Goal: Task Accomplishment & Management: Manage account settings

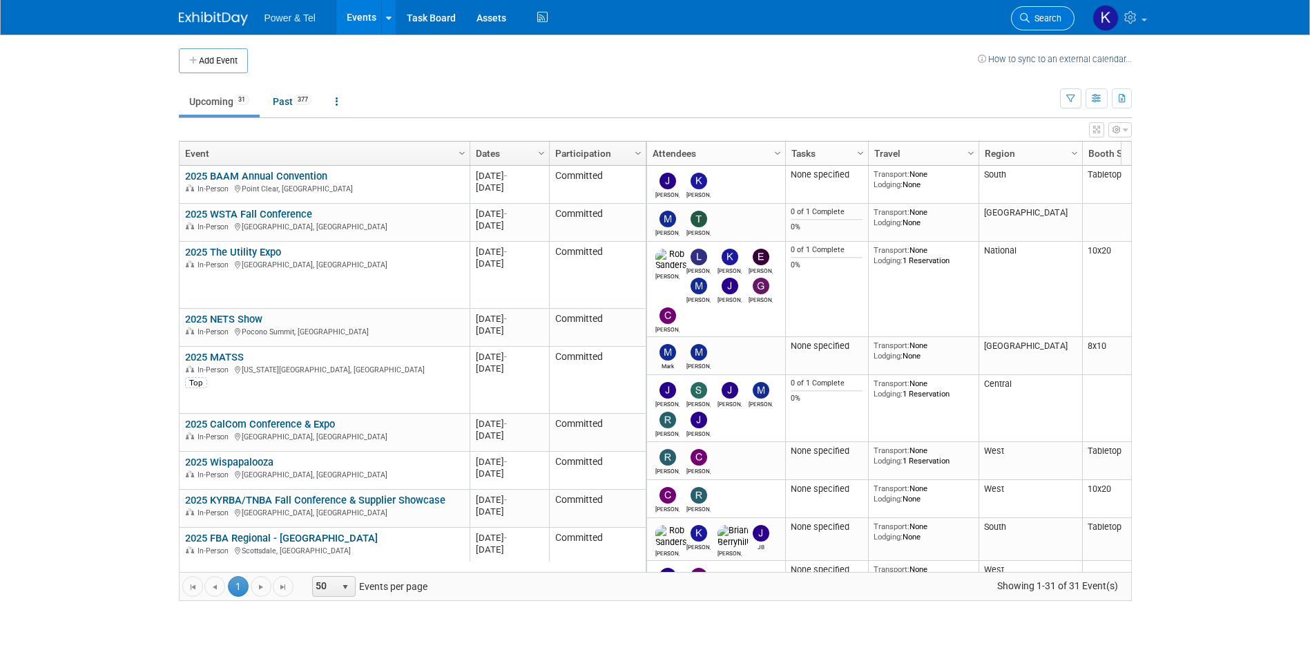
click at [1070, 24] on link "Search" at bounding box center [1043, 18] width 64 height 24
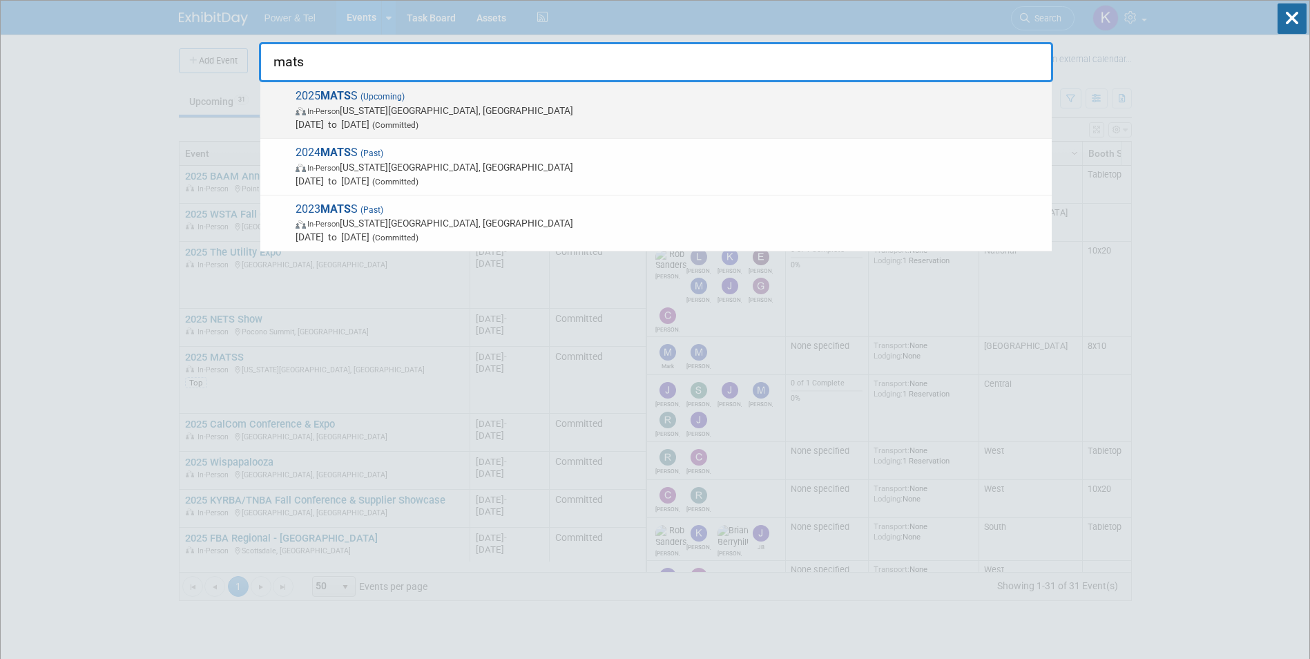
click at [373, 84] on div "2025 MATS S (Upcoming) In-Person Kansas City, MO Oct 13, 2025 to Oct 15, 2025 (…" at bounding box center [656, 110] width 792 height 57
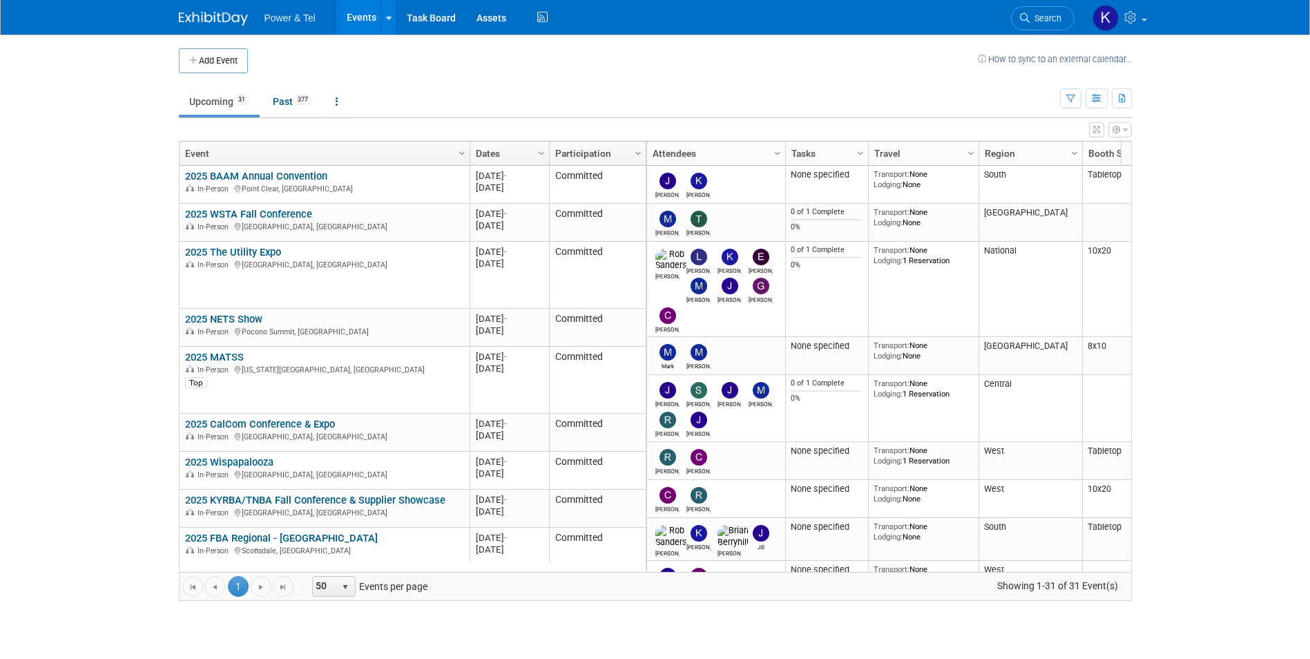
click at [1042, 22] on span "Search" at bounding box center [1046, 18] width 32 height 10
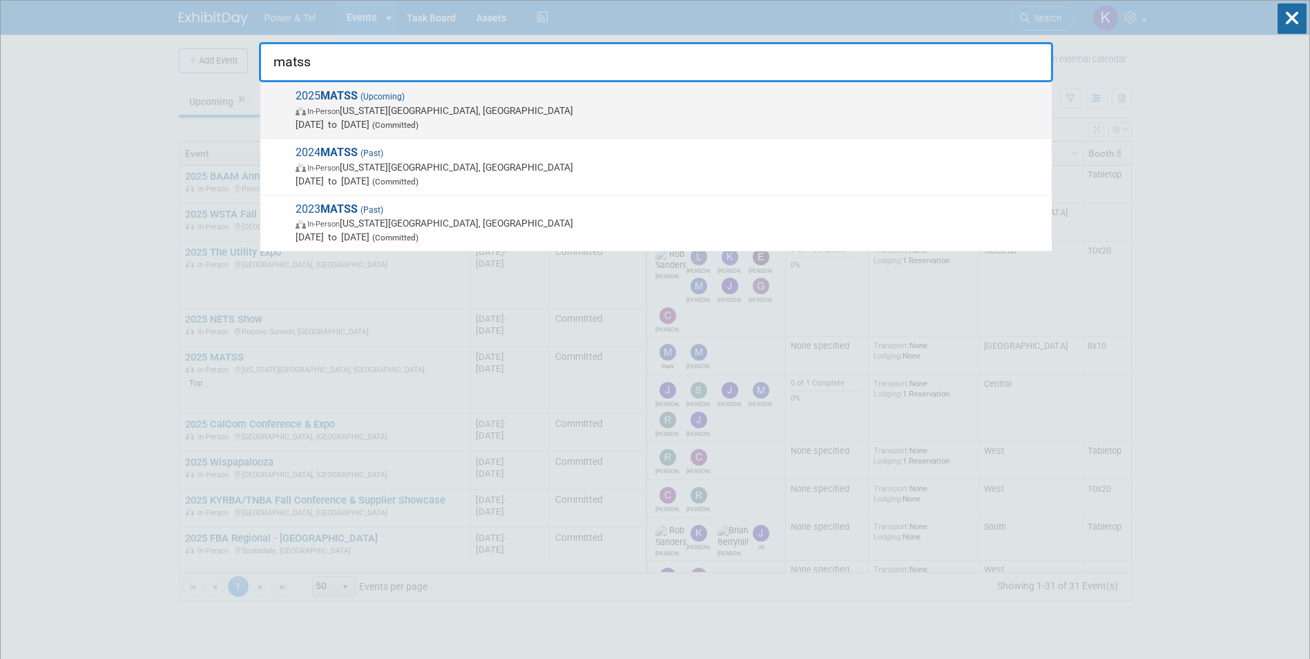
type input "matss"
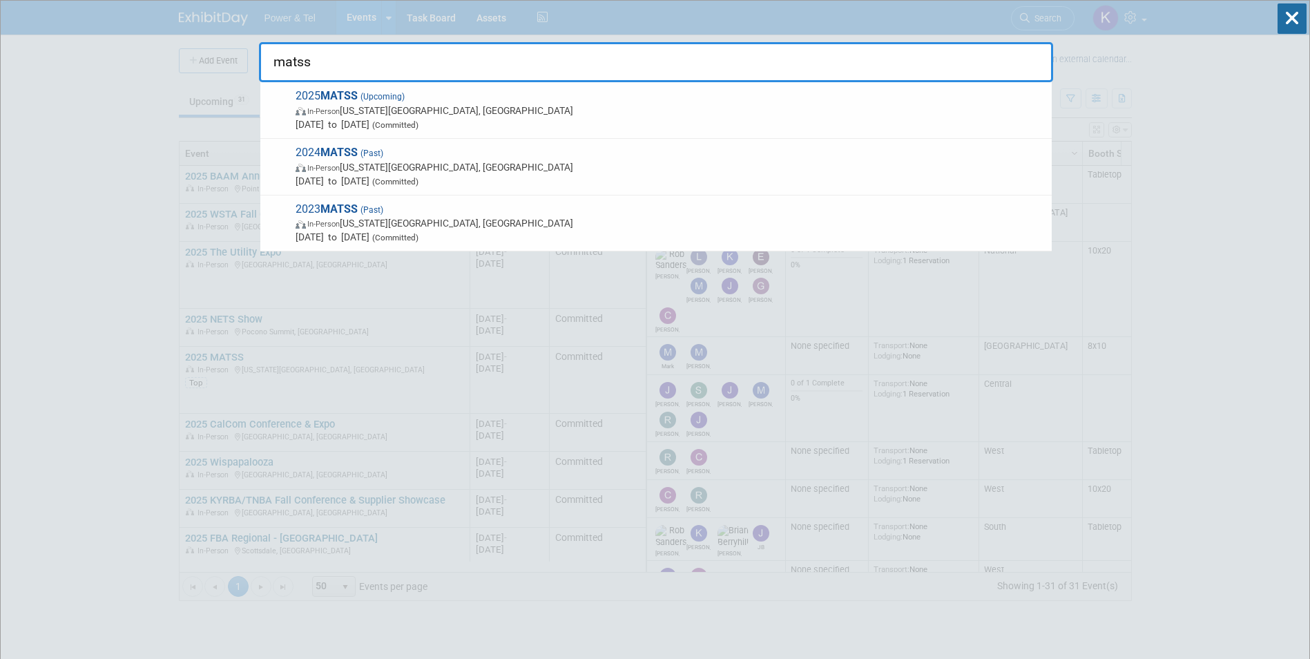
click at [341, 93] on strong "MATSS" at bounding box center [339, 95] width 37 height 13
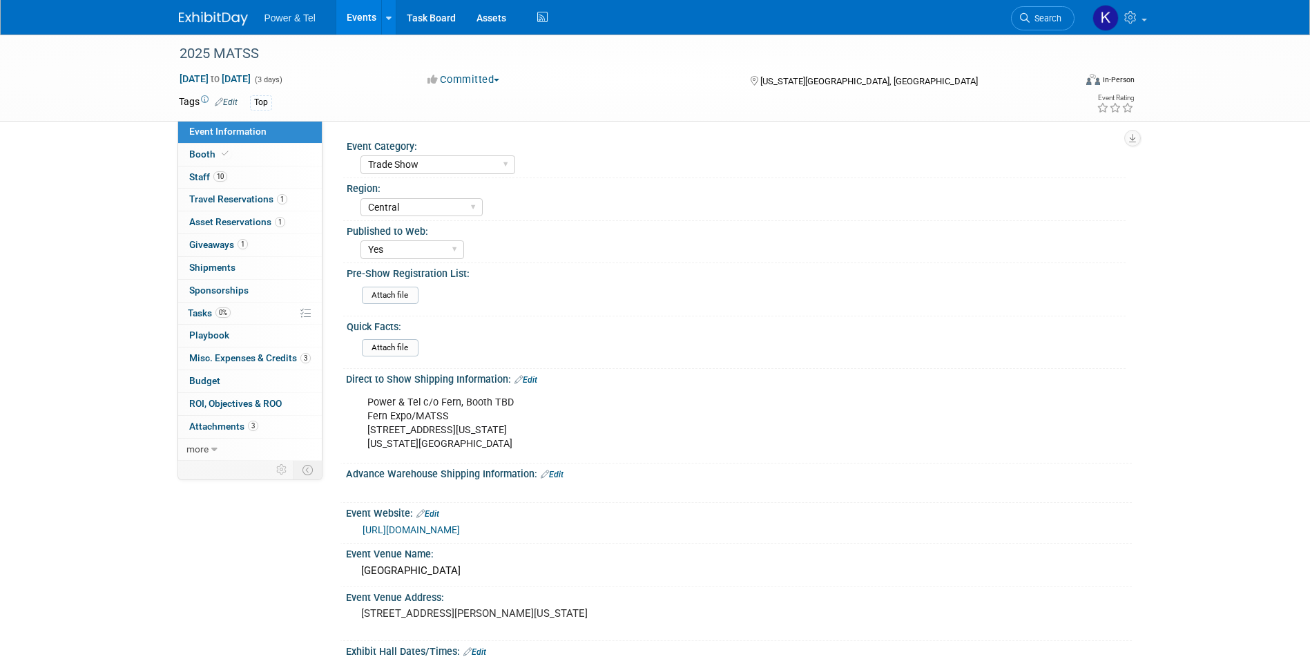
select select "Trade Show"
select select "Central"
select select "Yes"
click at [202, 250] on link "1 Giveaways 1" at bounding box center [250, 245] width 144 height 22
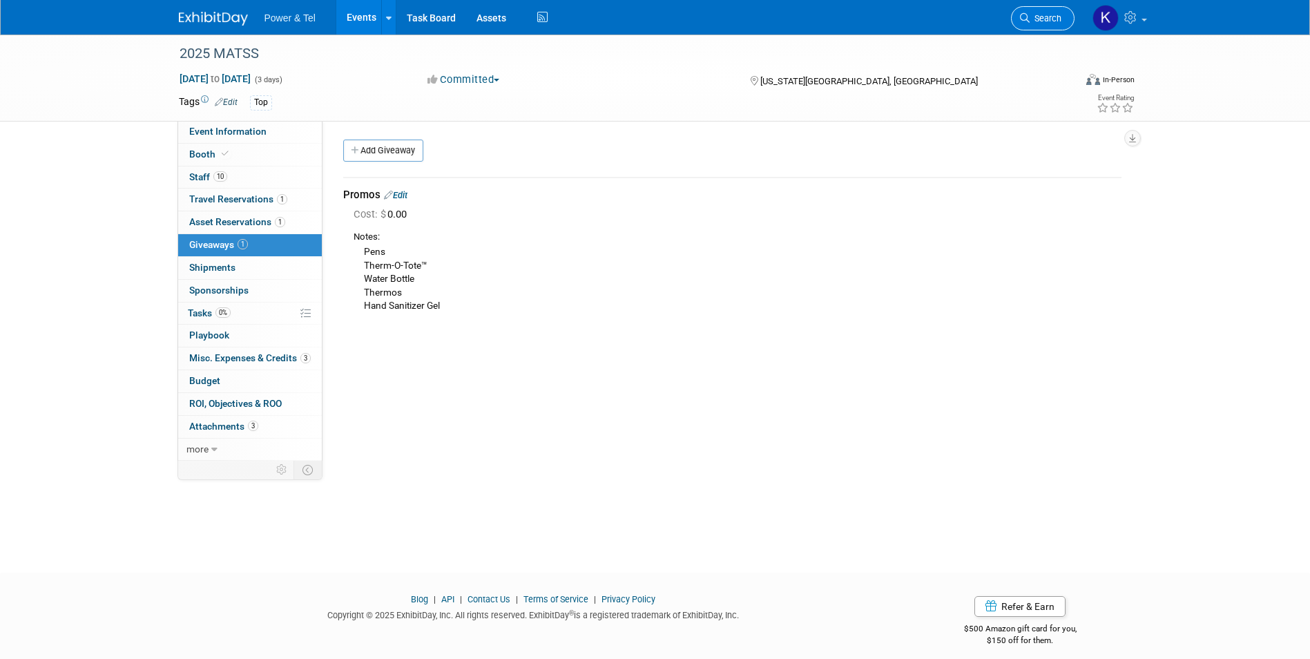
click at [1037, 17] on span "Search" at bounding box center [1046, 18] width 32 height 10
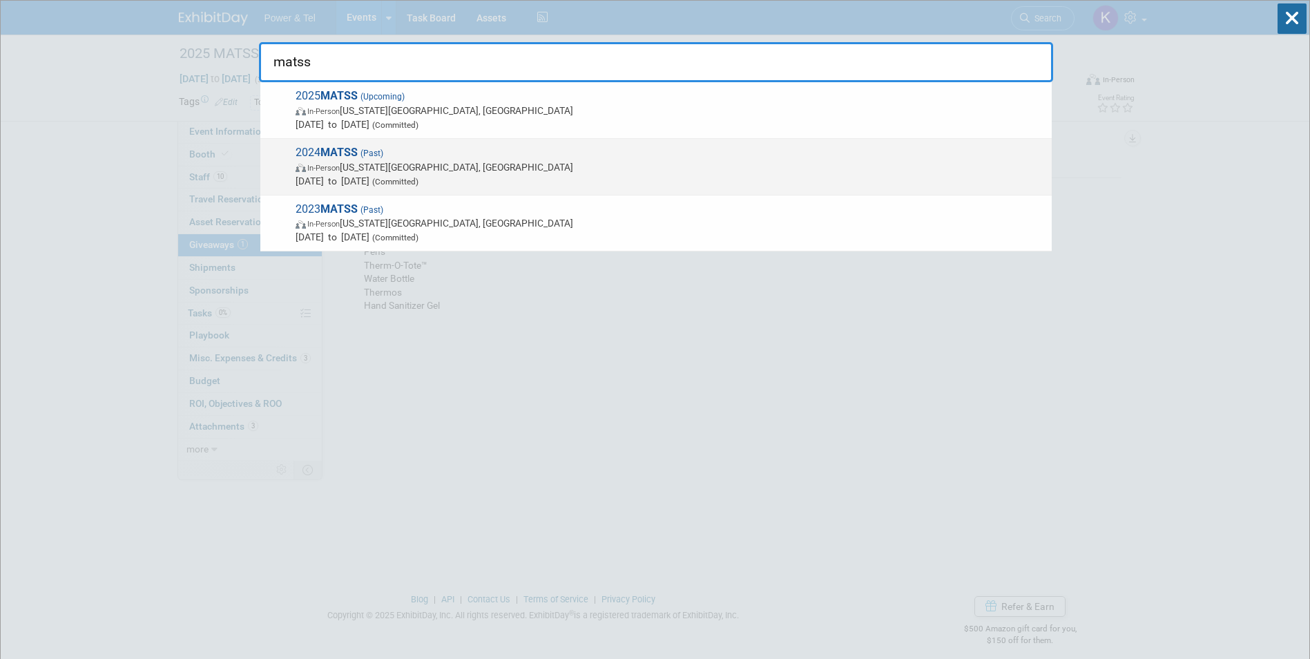
type input "matss"
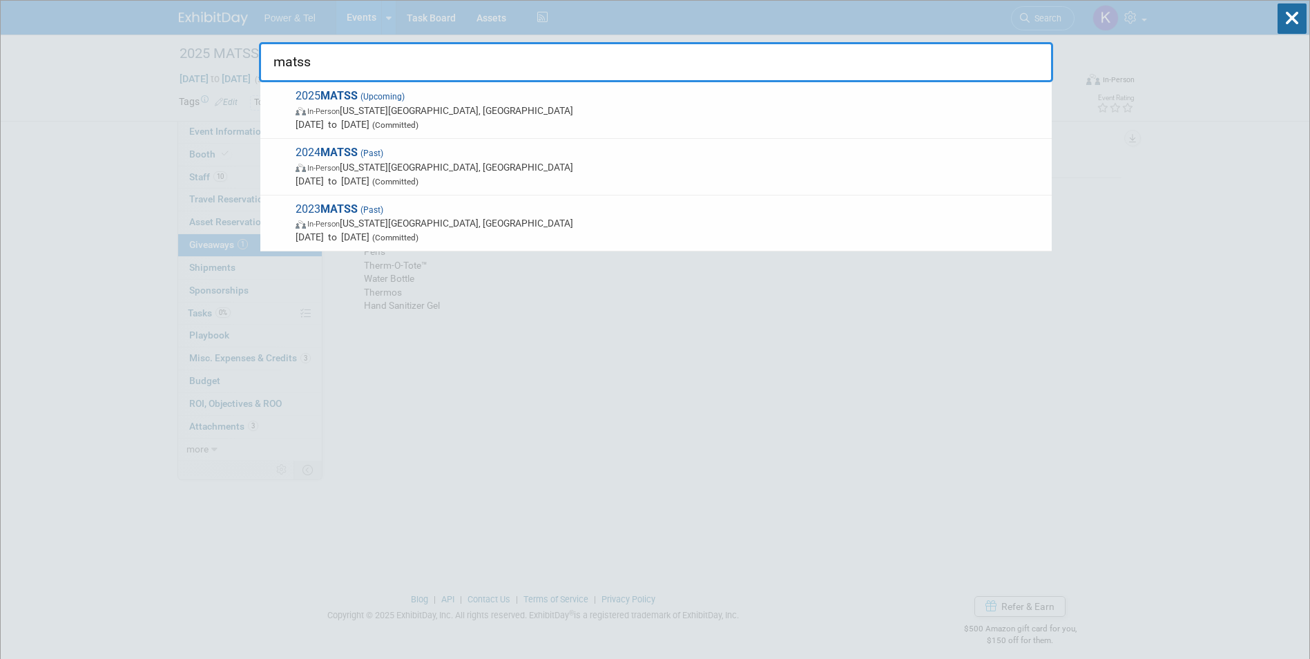
click at [373, 150] on span "(Past)" at bounding box center [371, 154] width 26 height 10
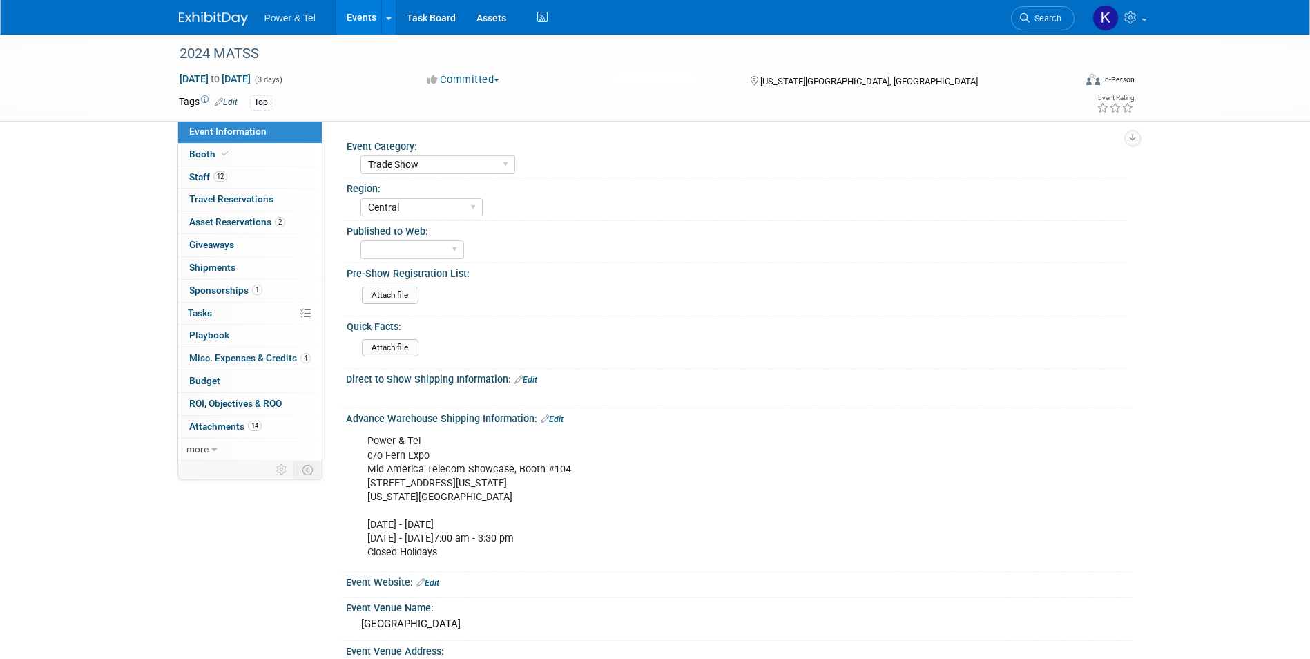
select select "Trade Show"
select select "Central"
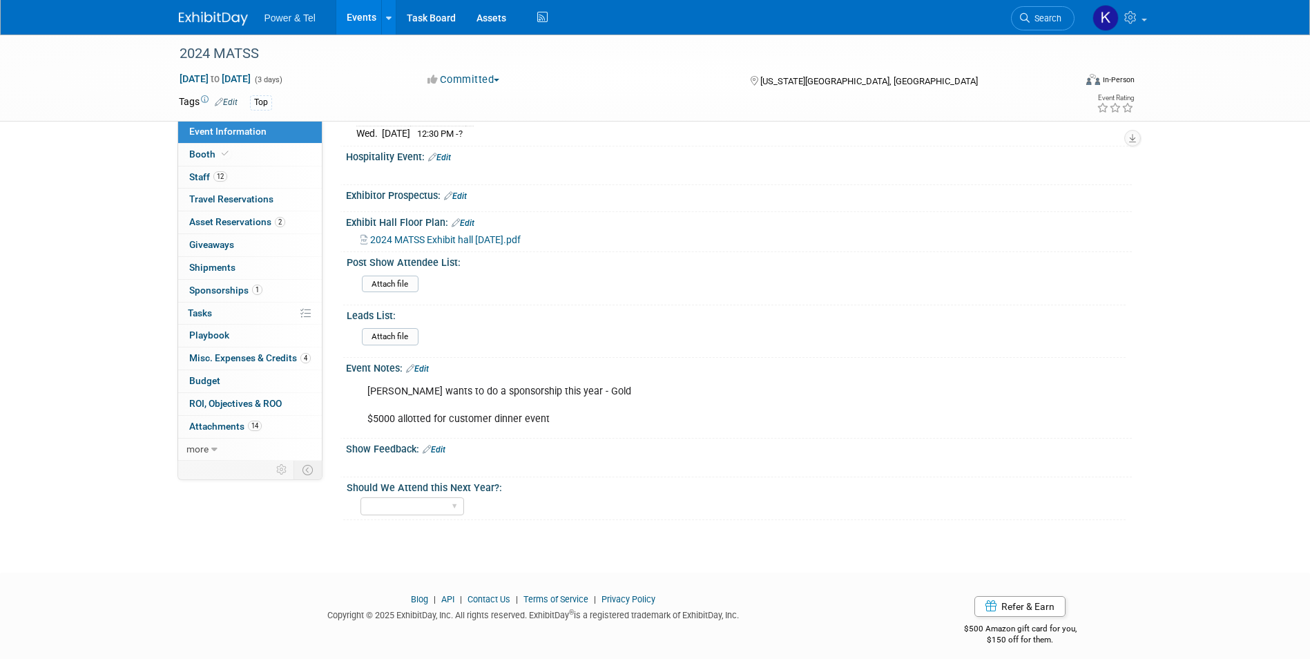
scroll to position [717, 0]
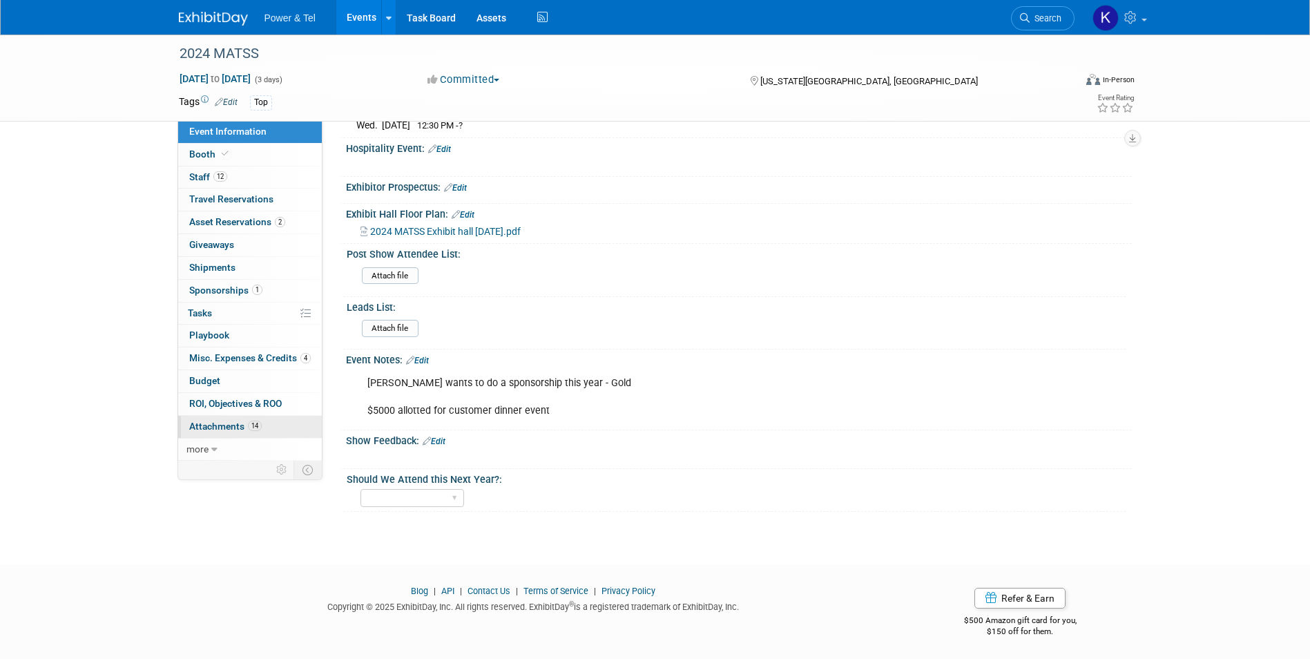
click at [220, 426] on span "Attachments 14" at bounding box center [225, 426] width 73 height 11
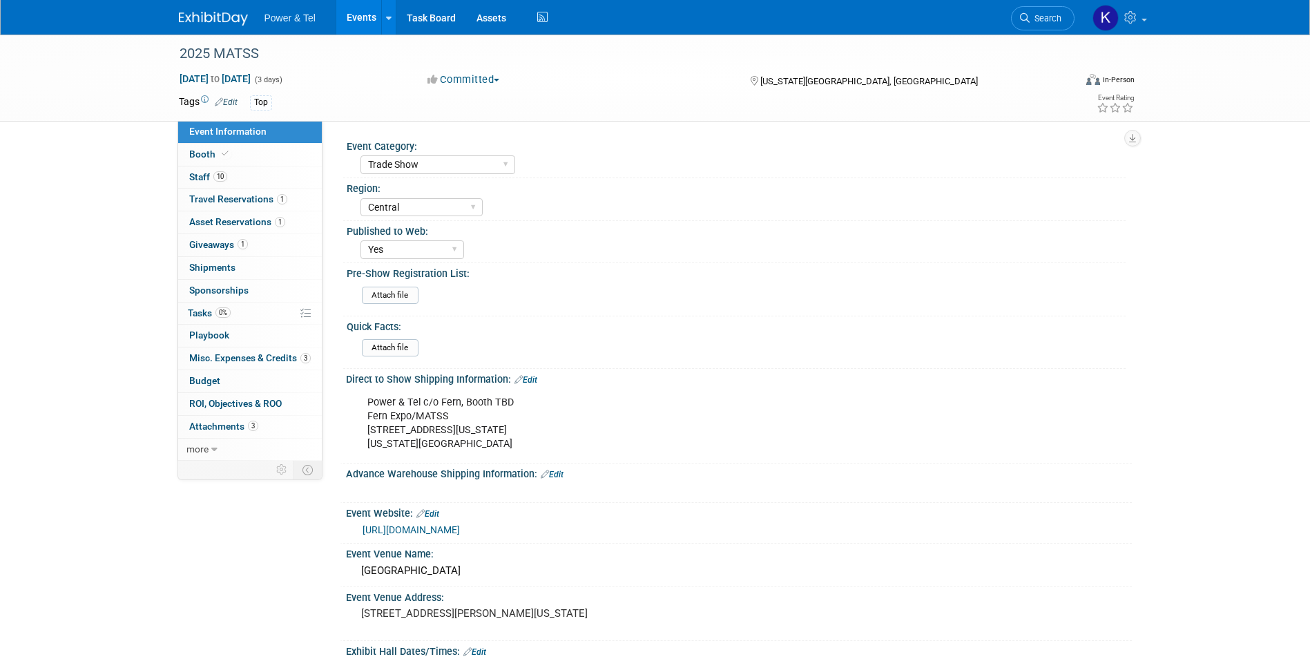
select select "Trade Show"
select select "Central"
select select "Yes"
click at [195, 157] on span "Booth" at bounding box center [210, 154] width 42 height 11
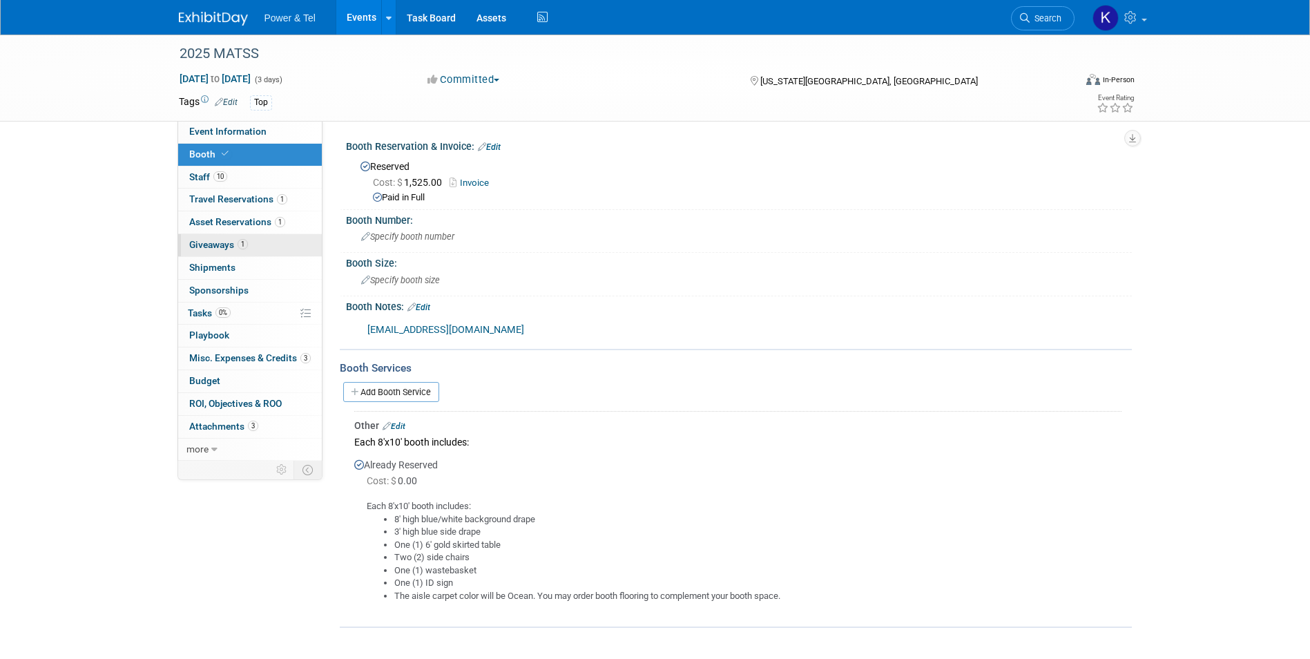
click at [209, 245] on span "Giveaways 1" at bounding box center [218, 244] width 59 height 11
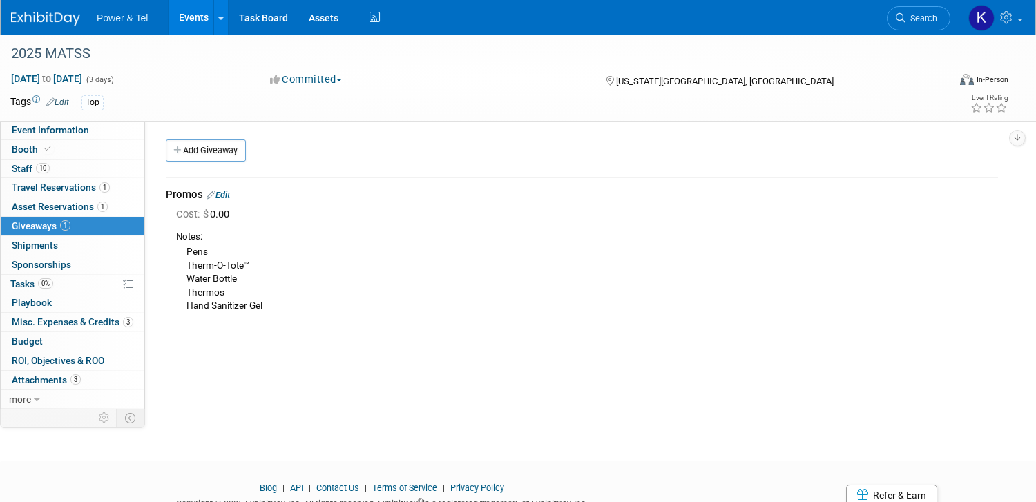
click at [230, 194] on link "Edit" at bounding box center [218, 195] width 23 height 10
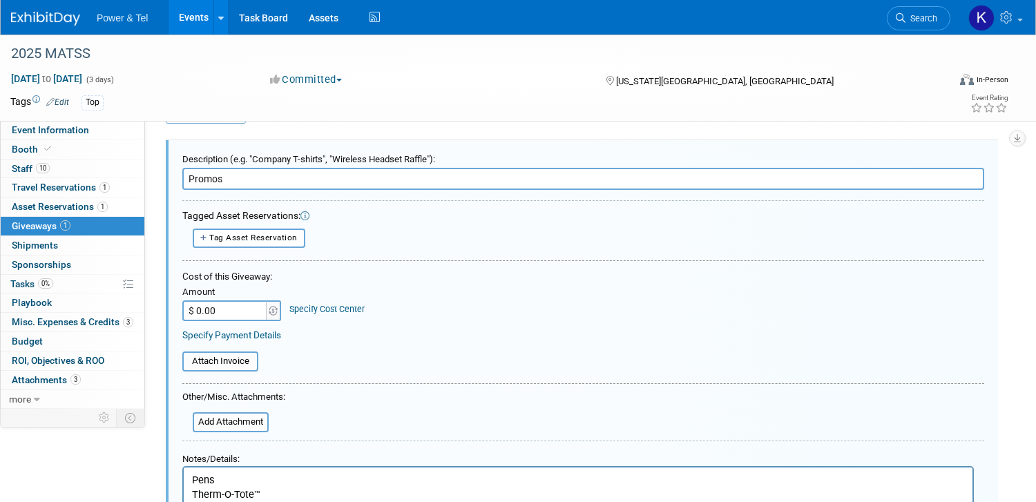
scroll to position [21, 0]
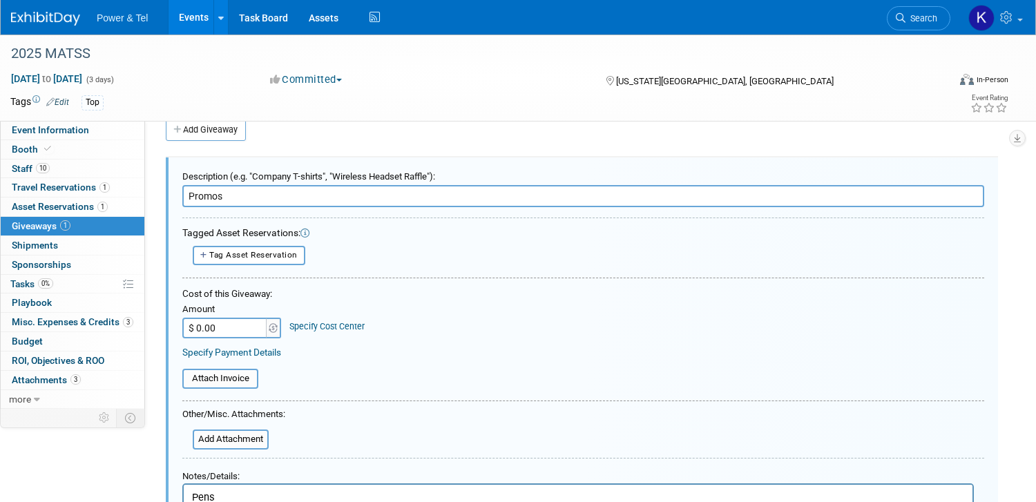
click at [236, 193] on input "Promos" at bounding box center [583, 196] width 802 height 22
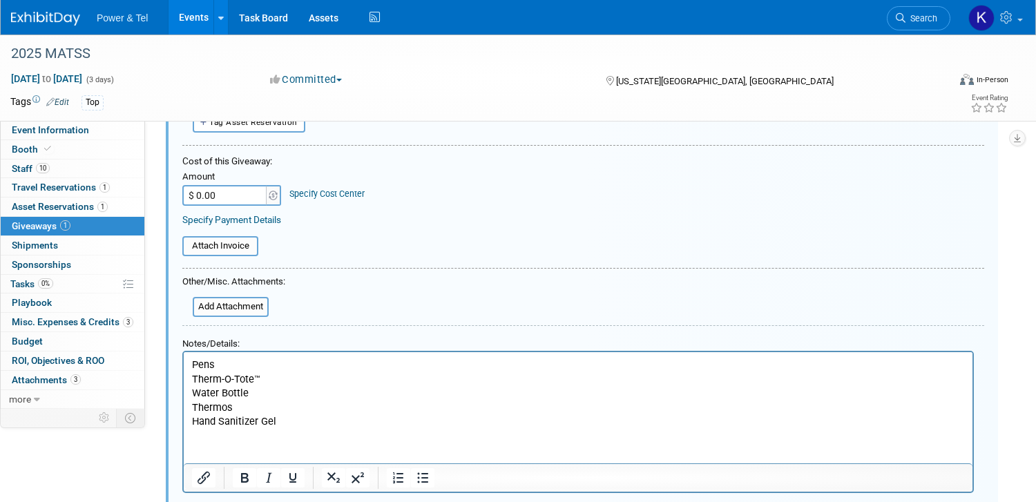
scroll to position [159, 0]
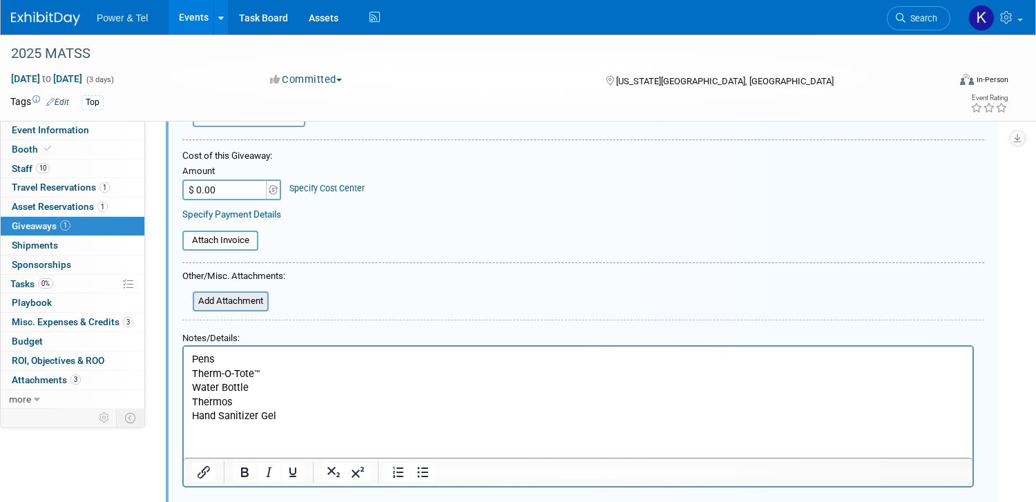
click at [267, 299] on input "file" at bounding box center [185, 301] width 164 height 17
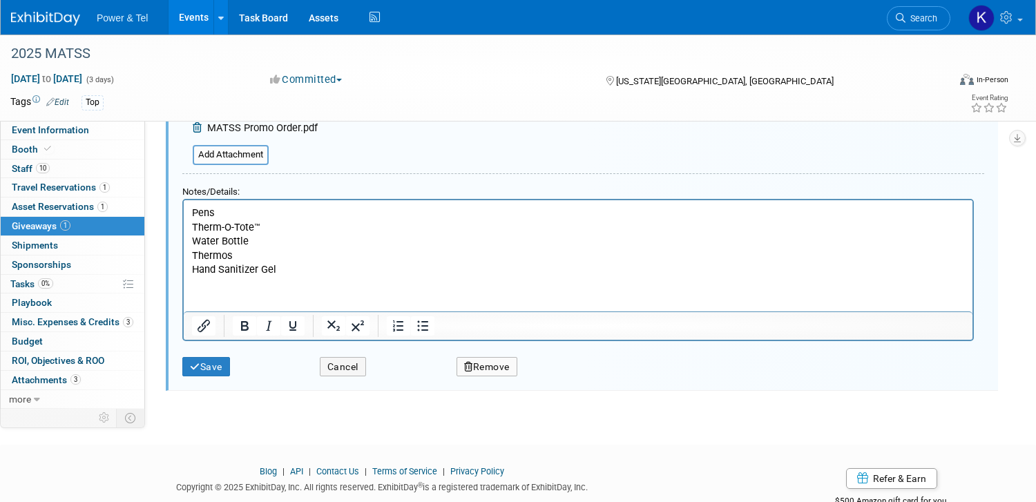
scroll to position [365, 0]
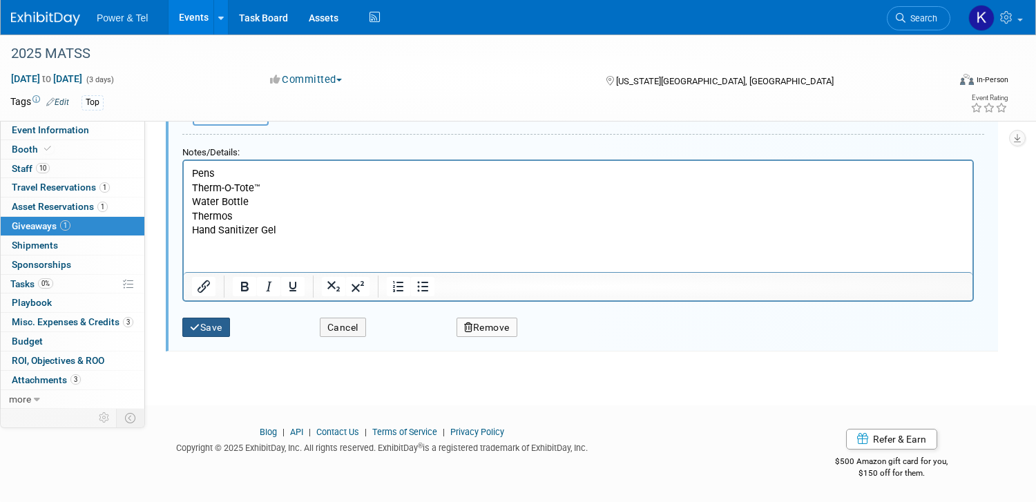
click at [230, 323] on button "Save" at bounding box center [206, 328] width 48 height 20
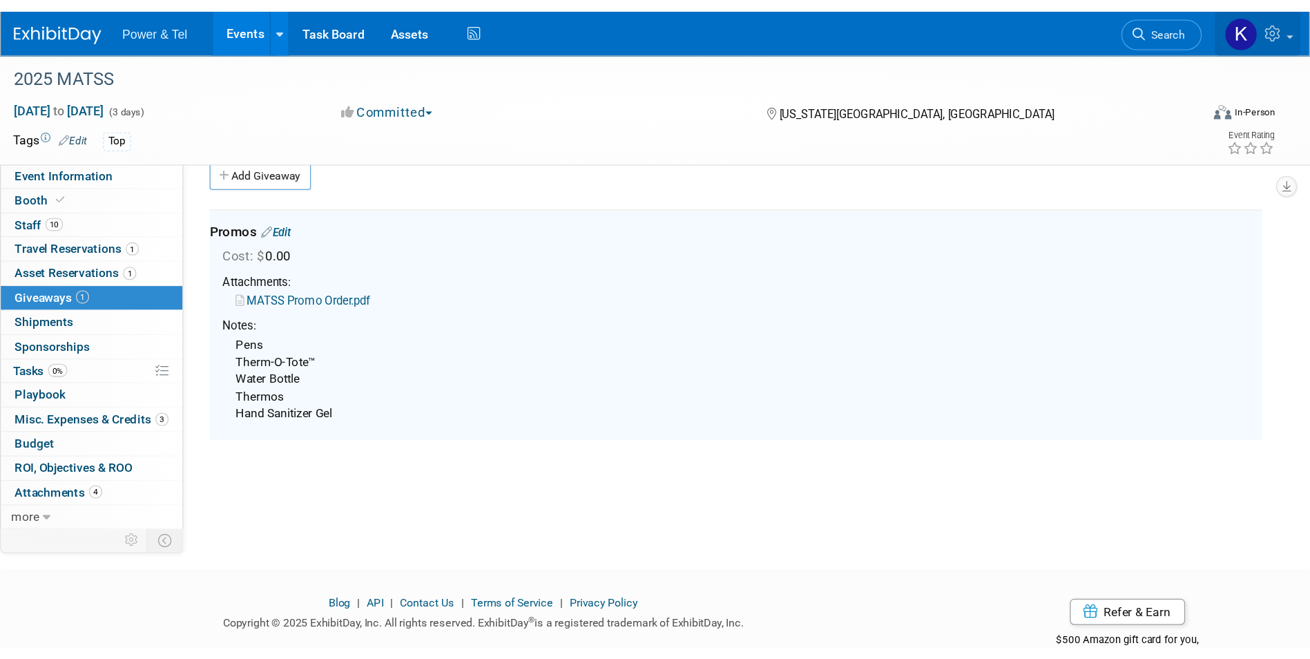
scroll to position [10, 0]
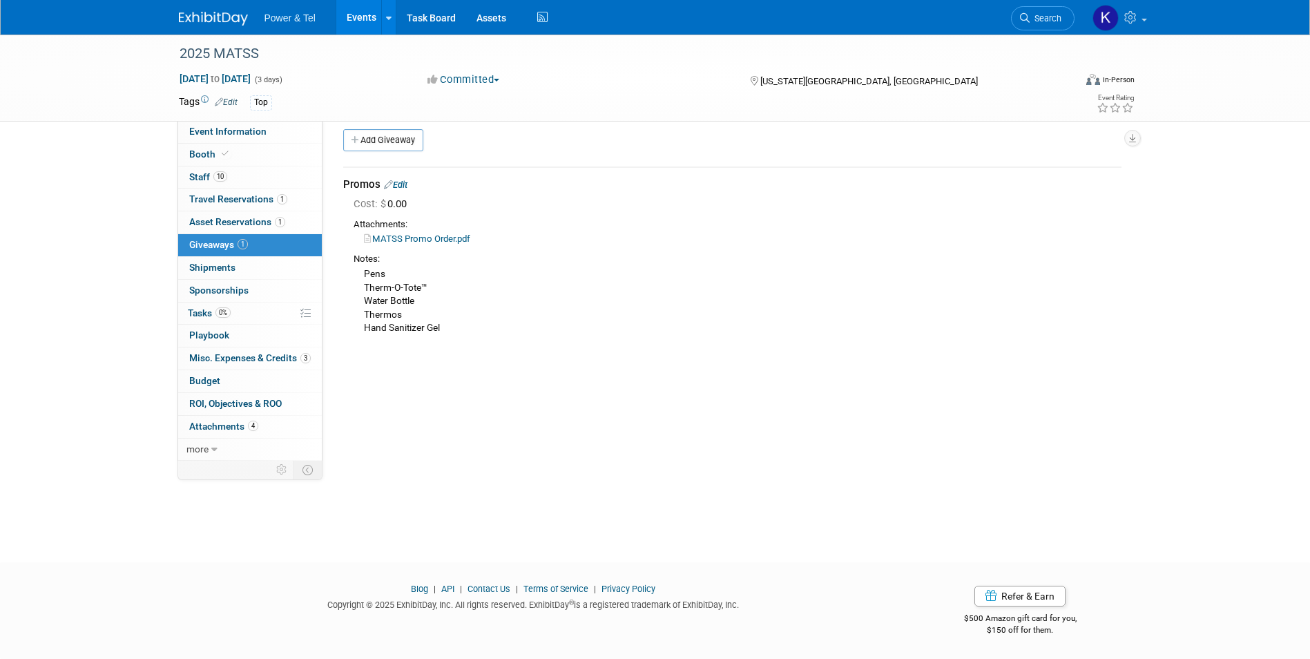
click at [440, 372] on div "Event Category: Trade Show P&T Hosted Event Export/Canada Outing Only Region: C…" at bounding box center [728, 281] width 810 height 340
drag, startPoint x: 403, startPoint y: 184, endPoint x: 435, endPoint y: 274, distance: 95.0
click at [403, 183] on link "Edit" at bounding box center [395, 185] width 23 height 10
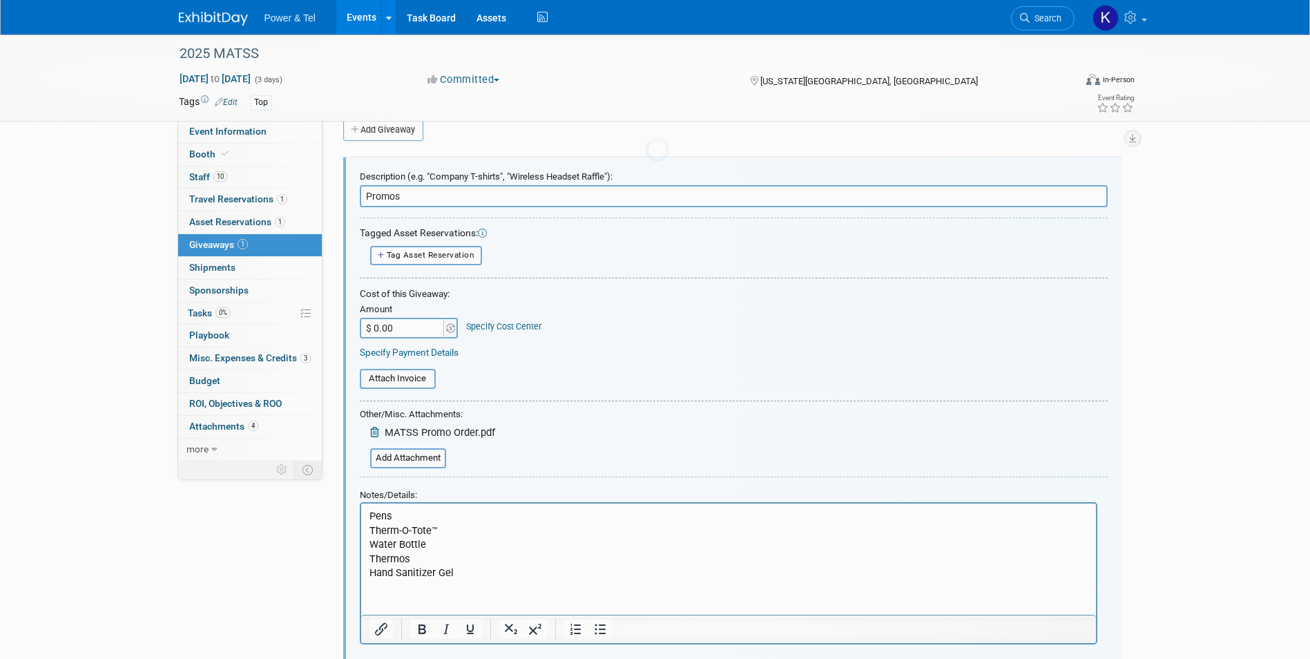
scroll to position [0, 0]
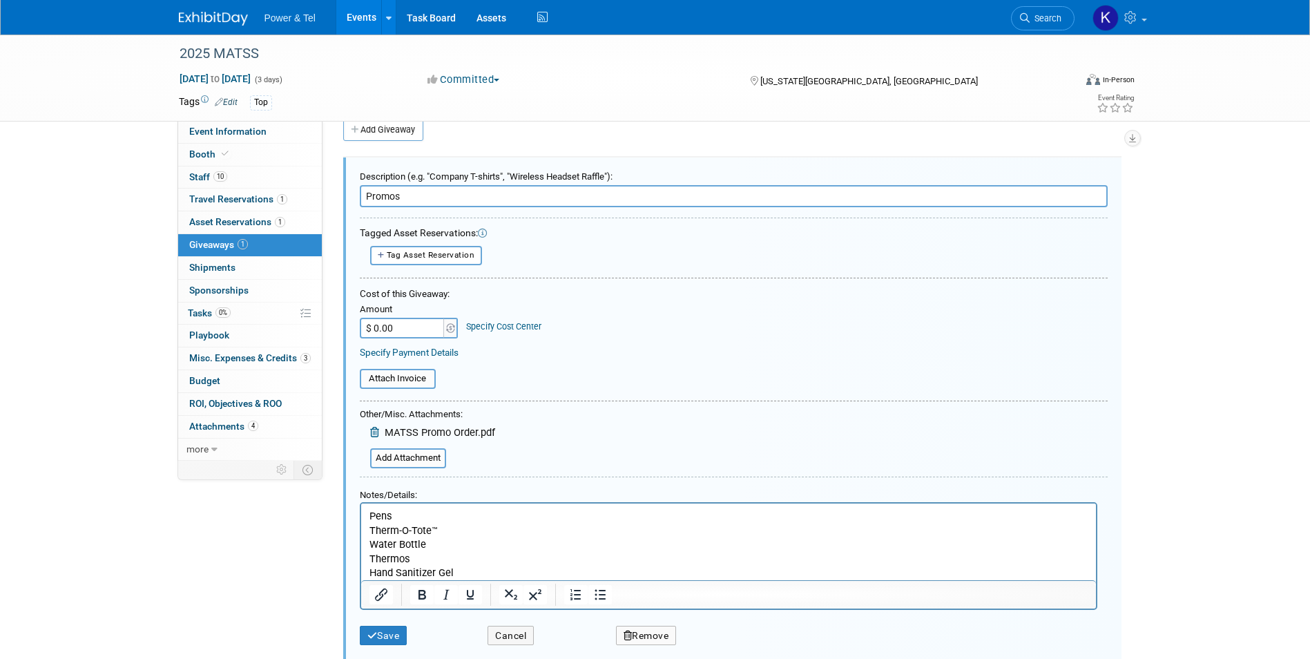
click at [414, 517] on p "Pens Therm-O-Tote™ Water Bottle Thermos Hand Sanitizer Gel" at bounding box center [728, 543] width 719 height 71
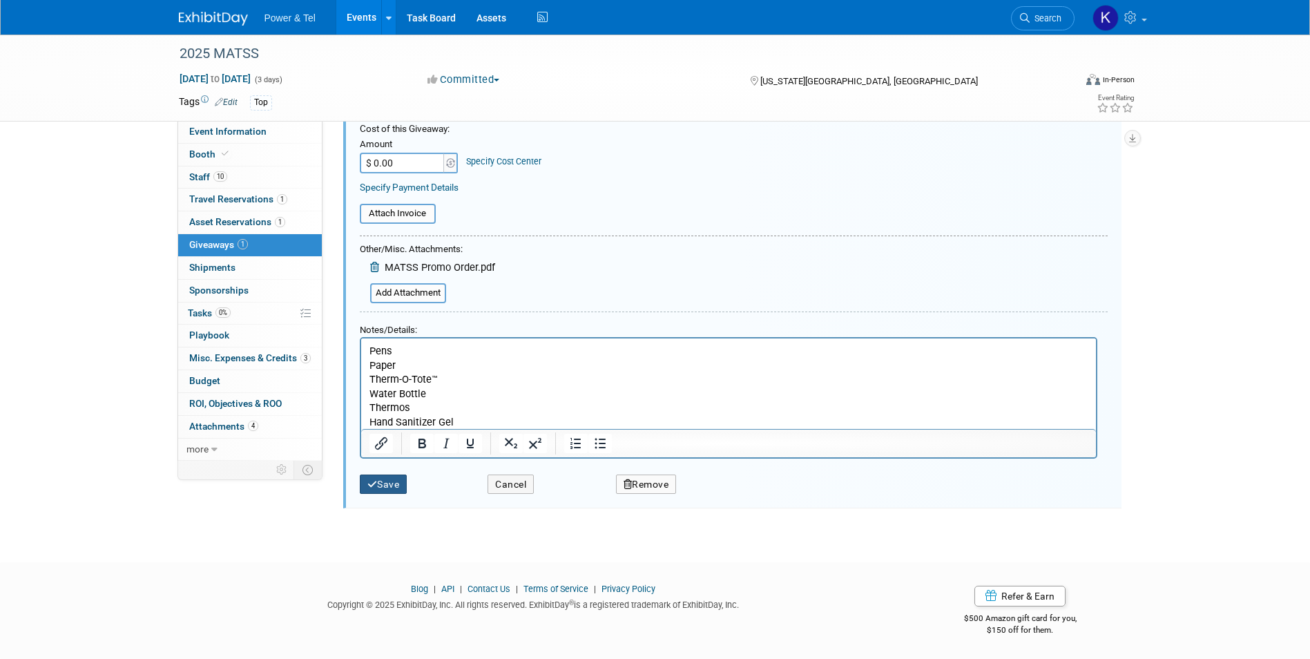
click at [384, 483] on button "Save" at bounding box center [384, 485] width 48 height 20
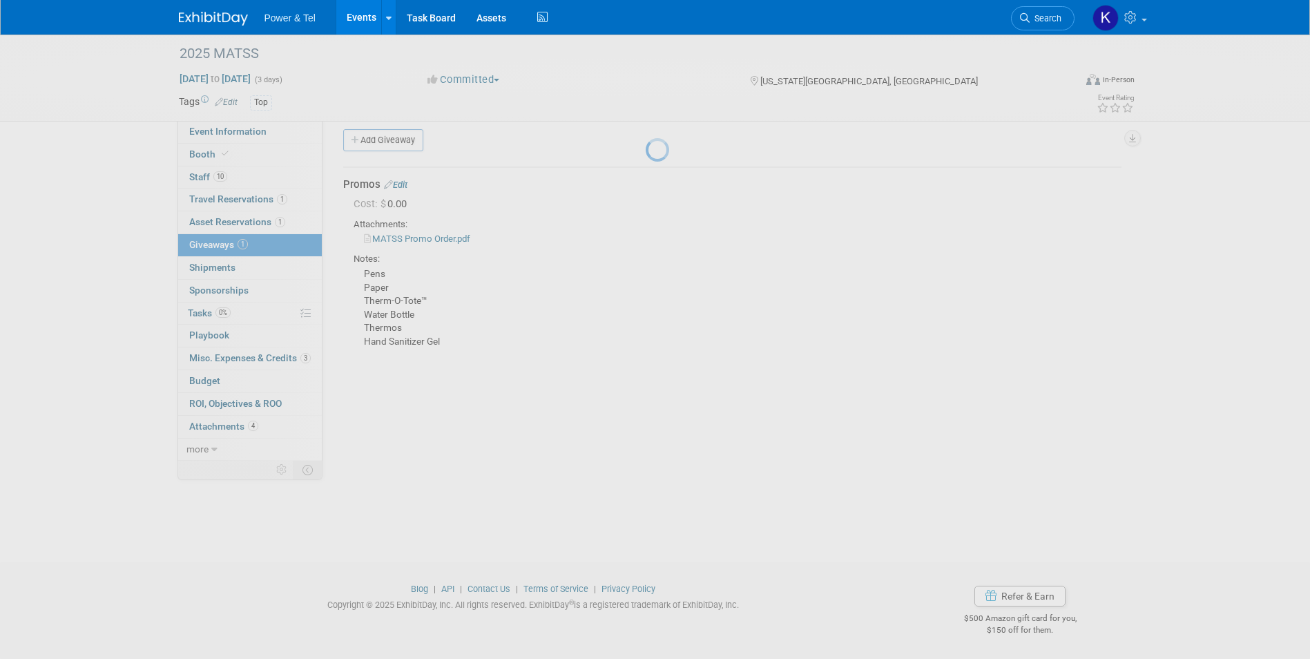
scroll to position [10, 0]
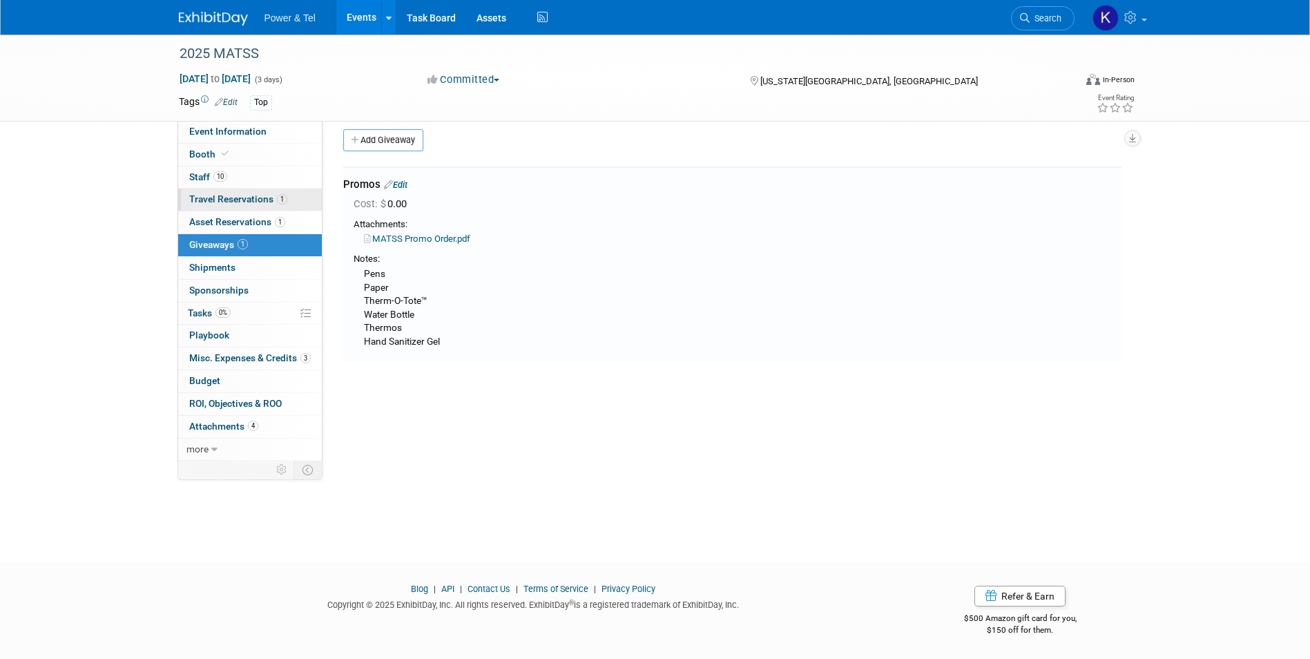
click at [213, 198] on span "Travel Reservations 1" at bounding box center [238, 198] width 98 height 11
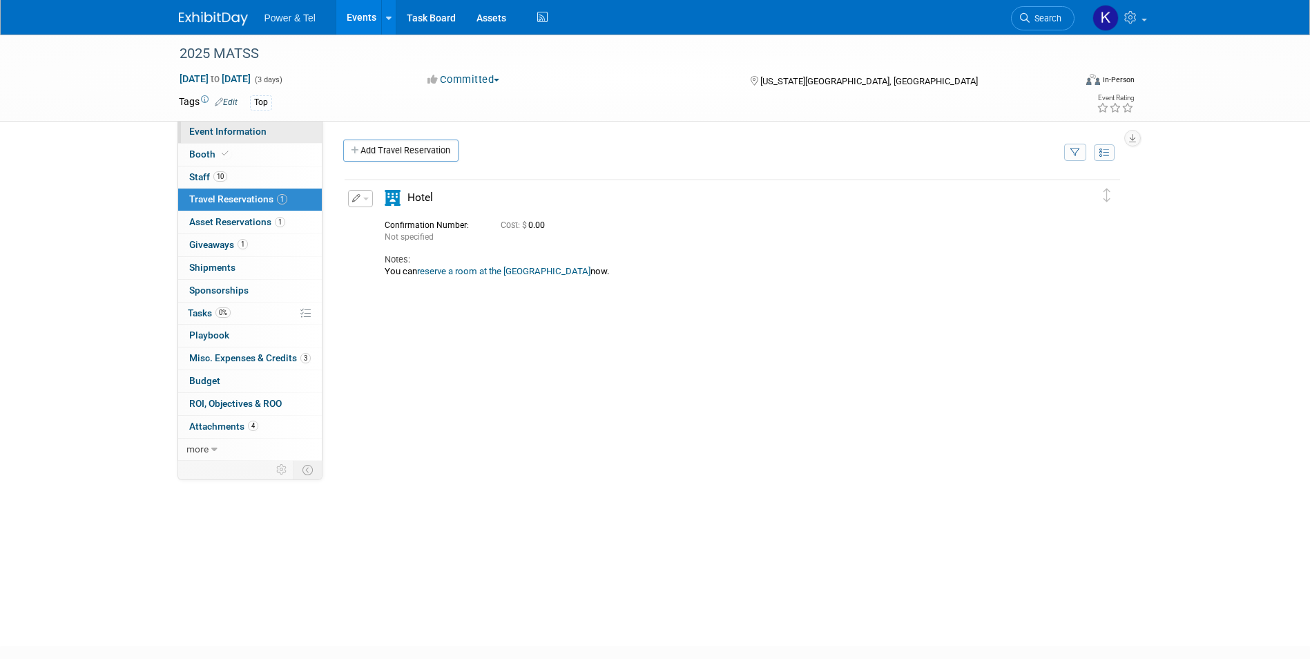
click at [204, 128] on span "Event Information" at bounding box center [227, 131] width 77 height 11
select select "Trade Show"
select select "Central"
select select "Yes"
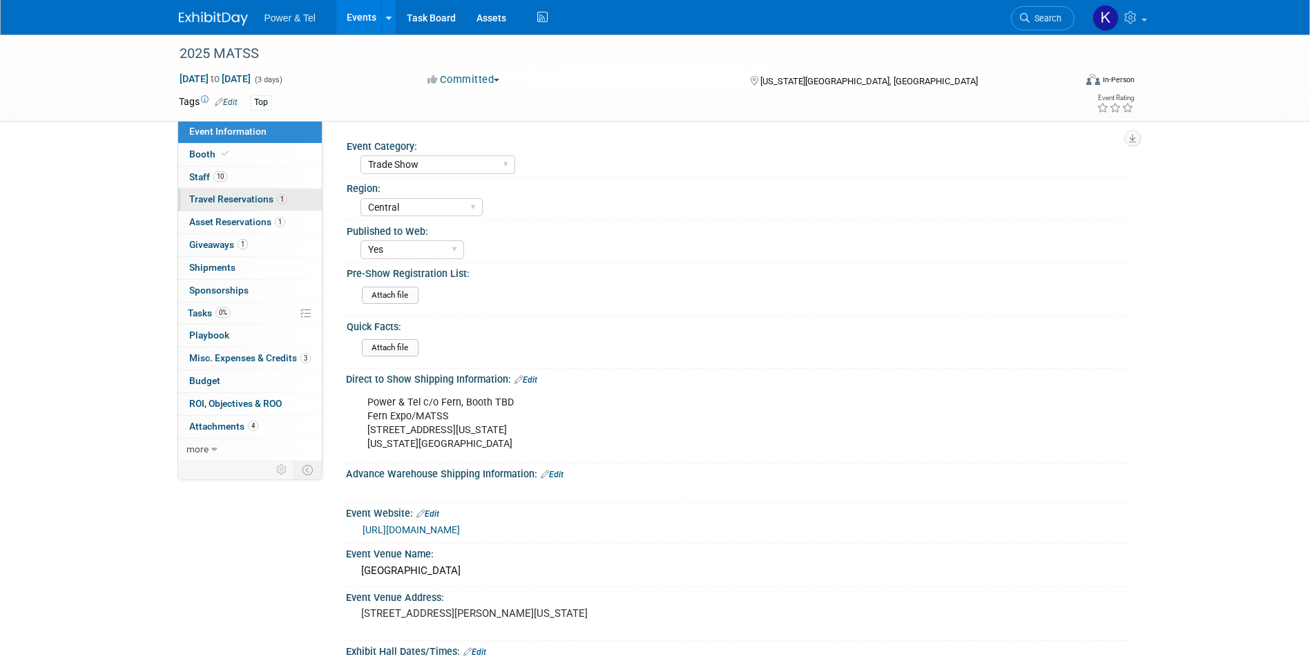
click at [238, 198] on span "Travel Reservations 1" at bounding box center [238, 198] width 98 height 11
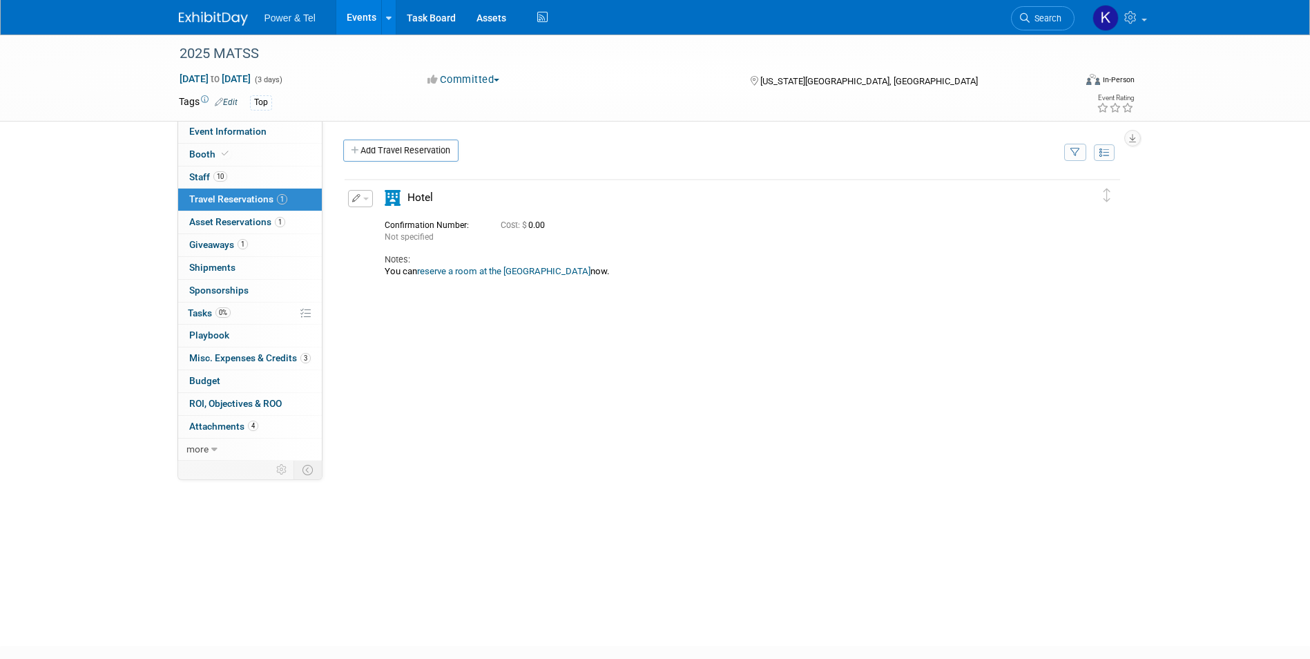
click at [359, 205] on button "button" at bounding box center [360, 198] width 25 height 17
click at [411, 221] on button "Edit Reservation" at bounding box center [407, 223] width 117 height 20
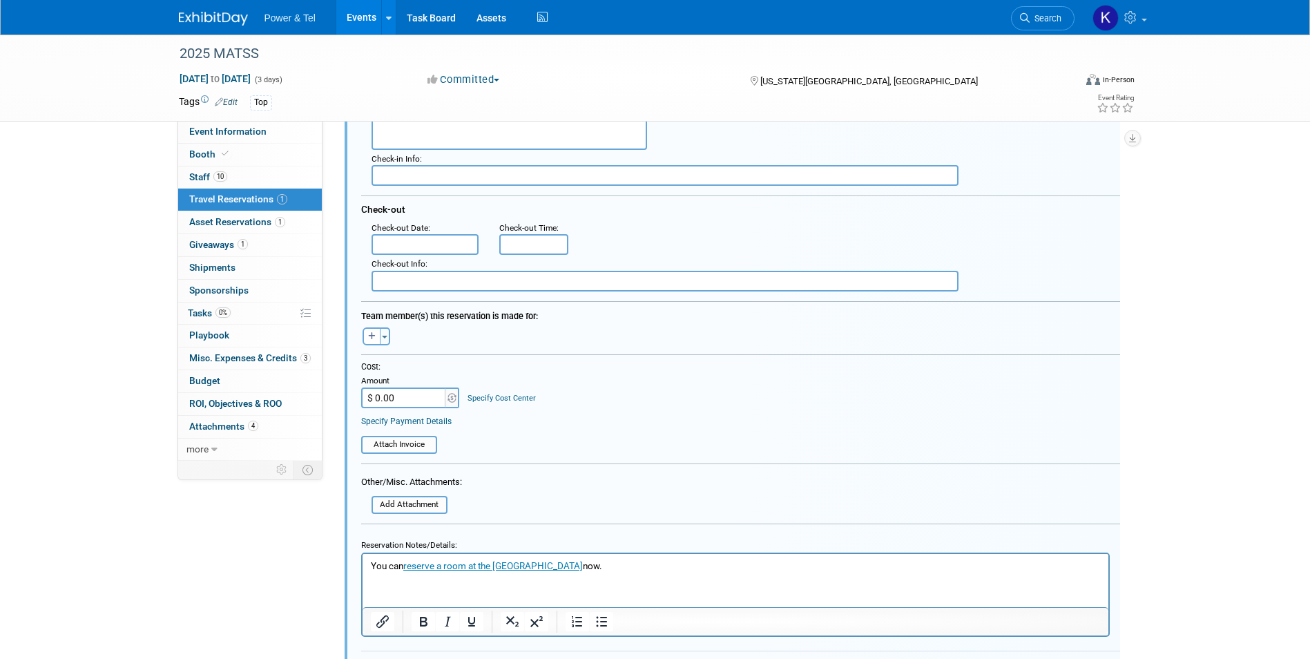
scroll to position [476, 0]
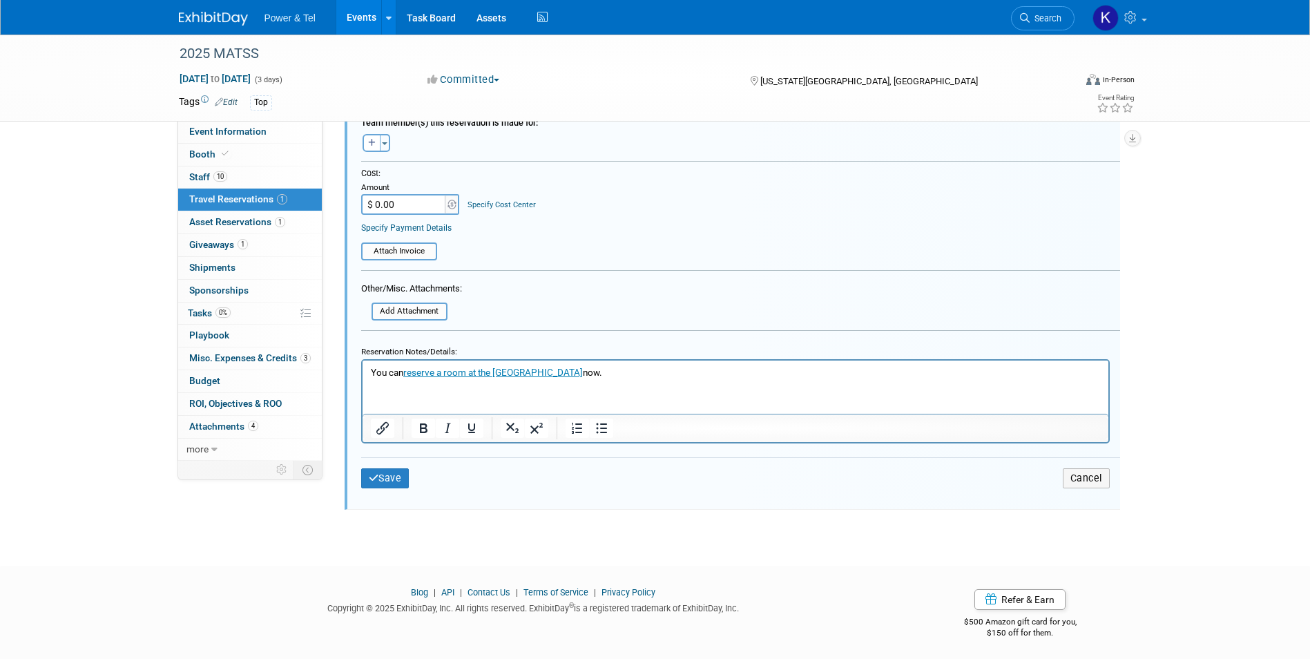
click at [686, 376] on p "You can reserve a room at the conference hotel now." at bounding box center [735, 371] width 730 height 13
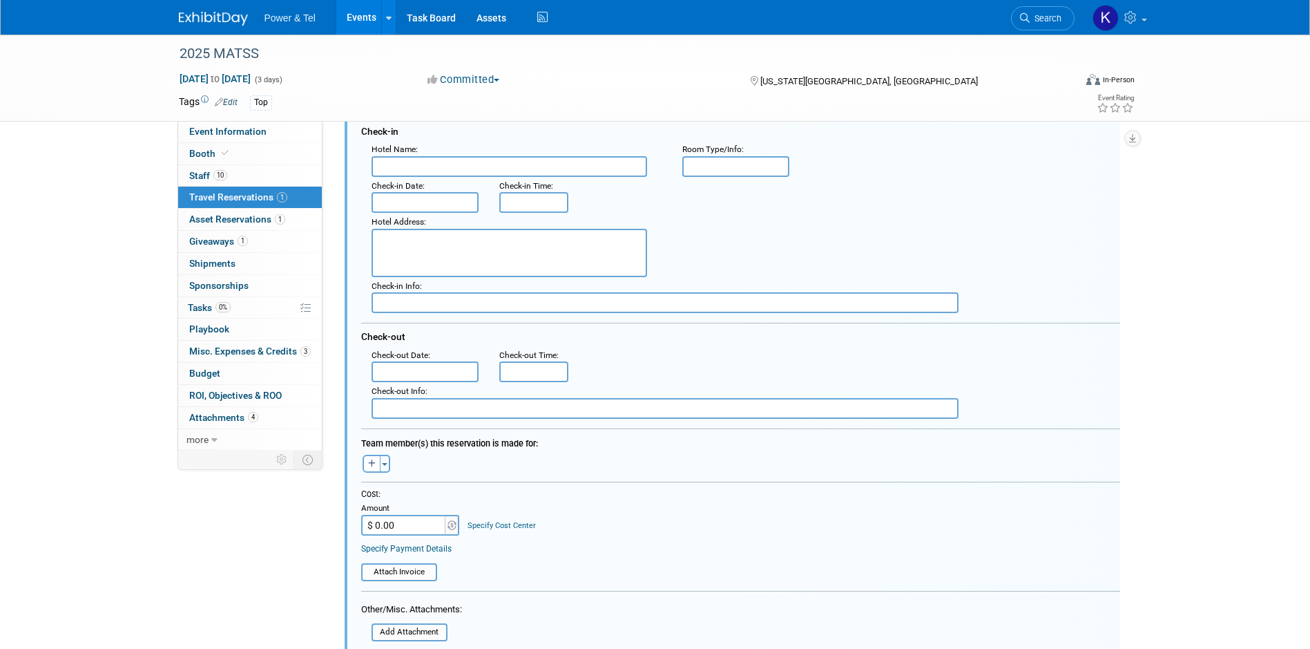
scroll to position [0, 0]
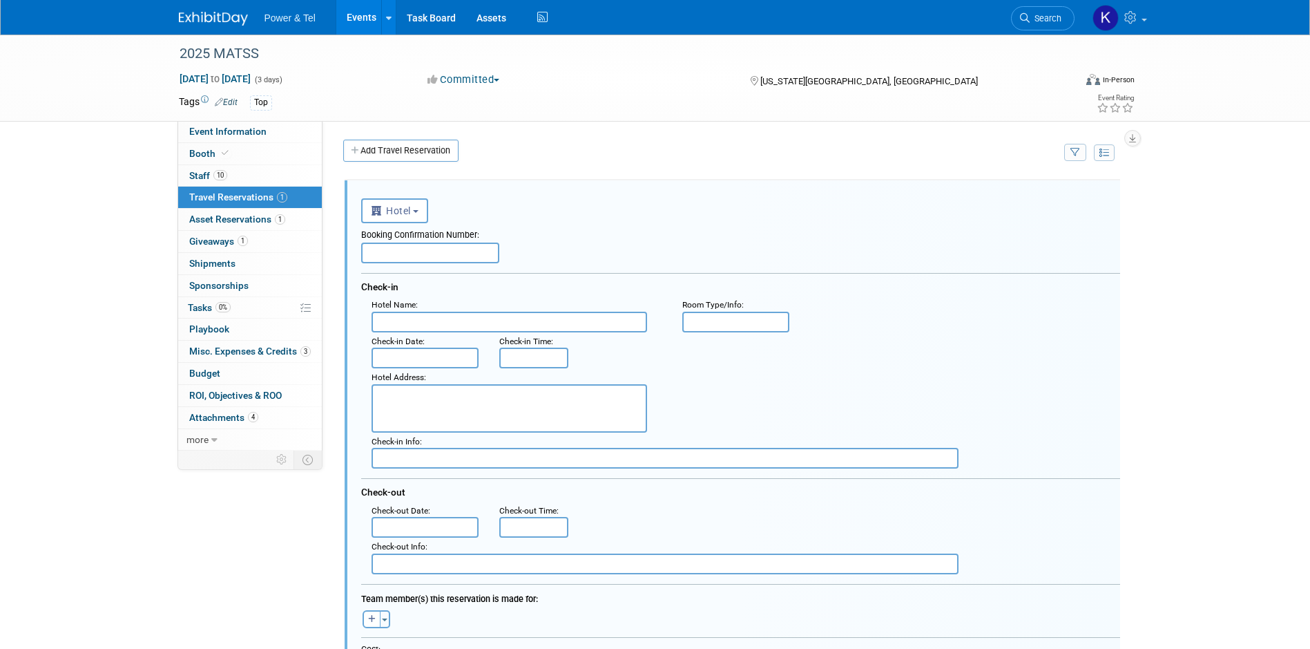
click at [412, 325] on input "text" at bounding box center [510, 322] width 276 height 21
paste input "Sheraton Kansas City Hotel at Crown Center"
type input "Sheraton Kansas City Hotel at Crown Center"
click at [502, 383] on div "Hotel Address :" at bounding box center [517, 377] width 290 height 13
click at [444, 403] on textarea at bounding box center [510, 408] width 276 height 48
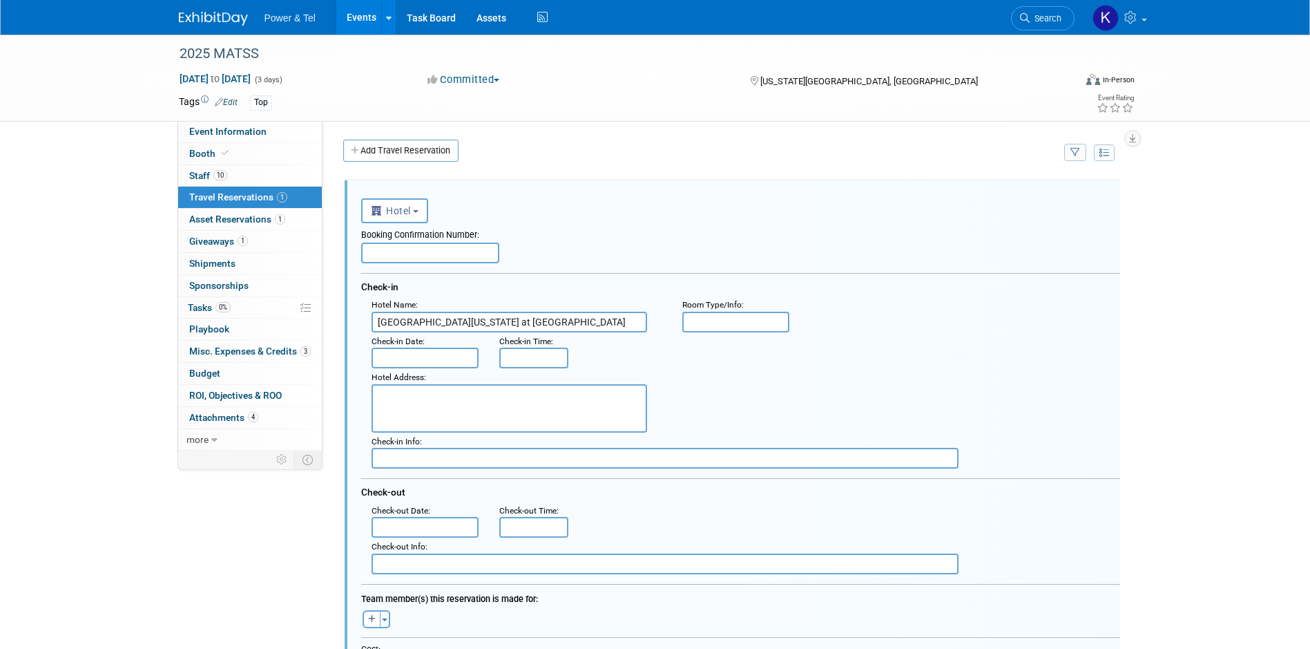
paste textarea "2345 McGee Street Kansas City, Missouri, USA, 64108"
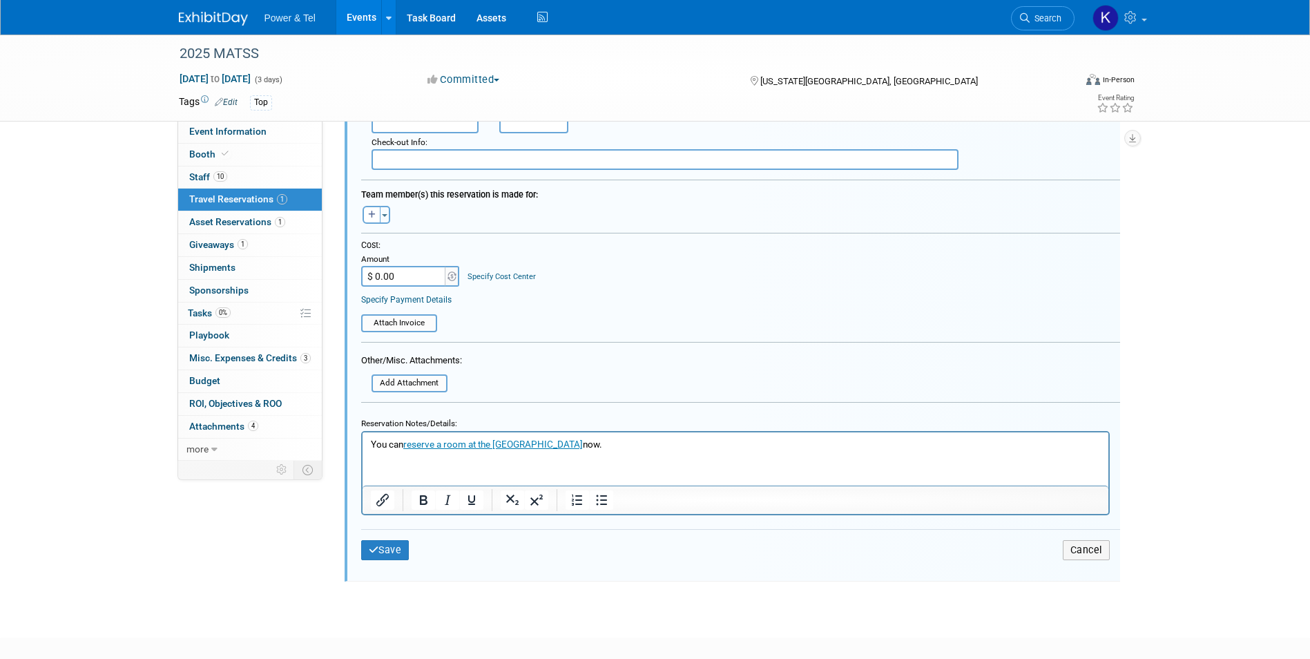
scroll to position [414, 0]
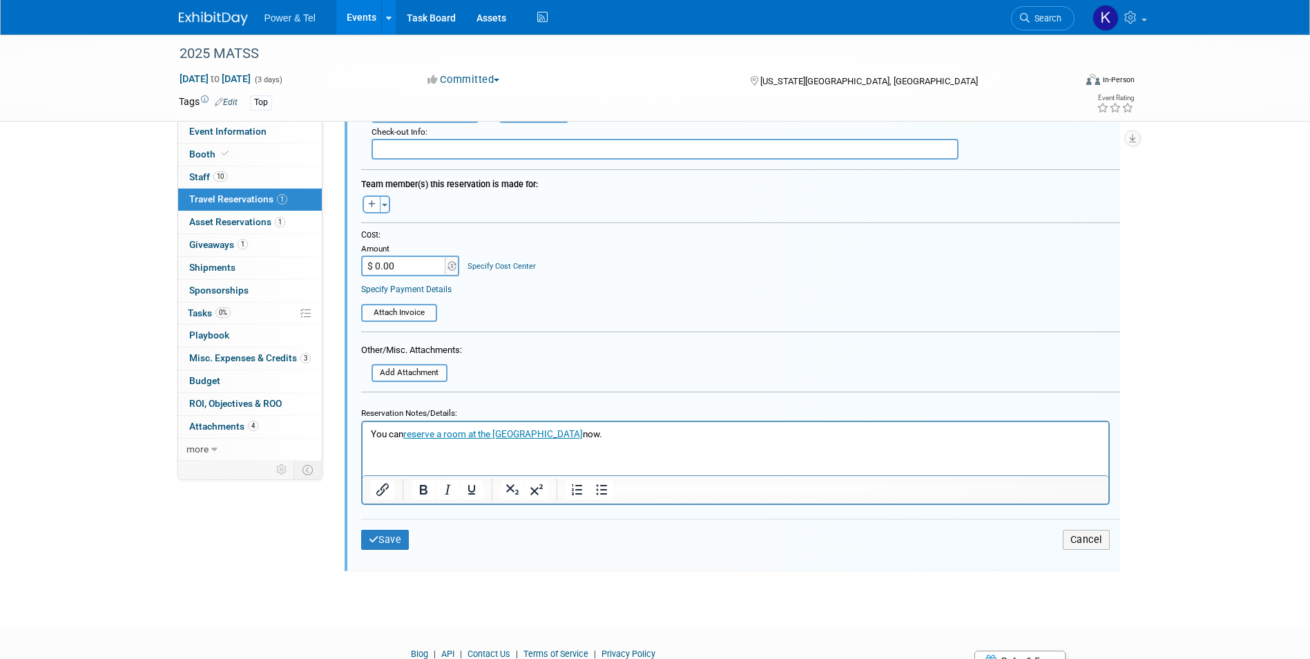
type textarea "2345 McGee Street Kansas City, Missouri, USA, 64108"
click at [651, 440] on html "You can reserve a room at the conference hotel now." at bounding box center [735, 430] width 746 height 19
drag, startPoint x: 607, startPoint y: 435, endPoint x: 341, endPoint y: 435, distance: 266.0
click at [362, 435] on html "You can reserve a room at the conference hotel now." at bounding box center [735, 430] width 746 height 19
click at [723, 409] on div "Reservation Notes/Details:" at bounding box center [735, 411] width 749 height 19
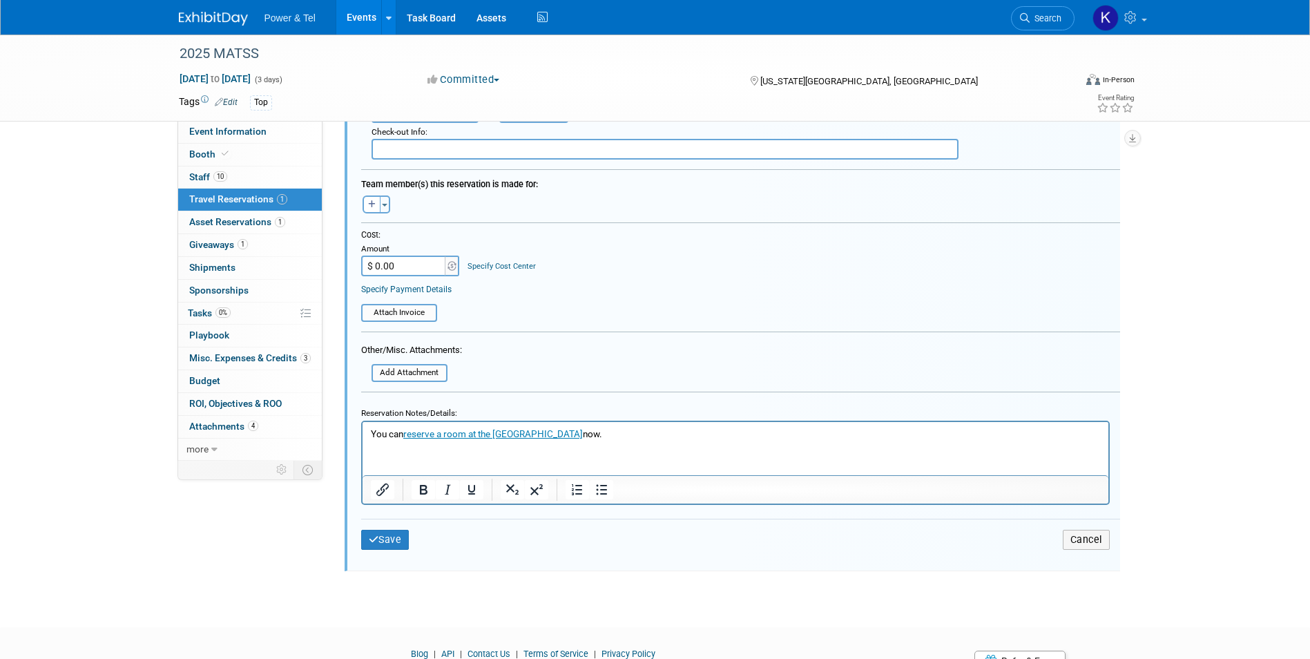
click at [570, 440] on html "You can reserve a room at the conference hotel now." at bounding box center [735, 430] width 746 height 19
drag, startPoint x: 567, startPoint y: 432, endPoint x: 407, endPoint y: 431, distance: 160.3
click at [407, 431] on p "You can reserve a room at the conference hotel now." at bounding box center [735, 433] width 730 height 13
click at [380, 496] on icon "Insert/edit link" at bounding box center [382, 489] width 17 height 17
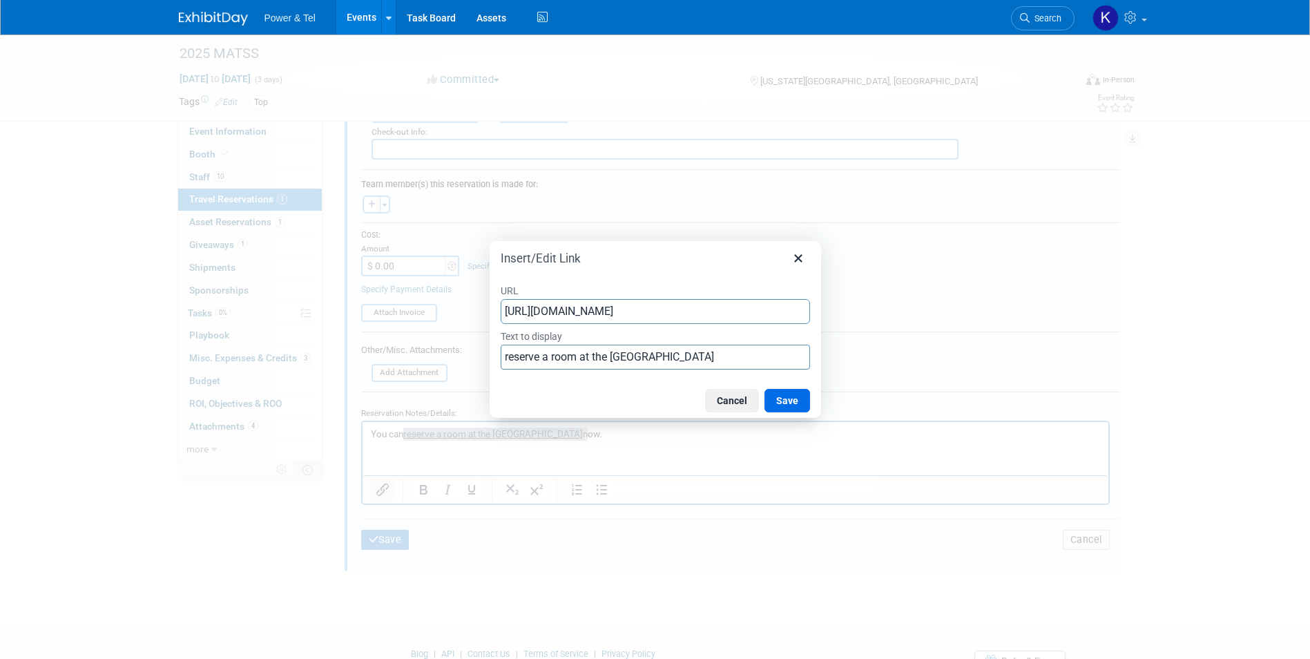
scroll to position [0, 335]
click at [738, 403] on button "Cancel" at bounding box center [732, 400] width 54 height 23
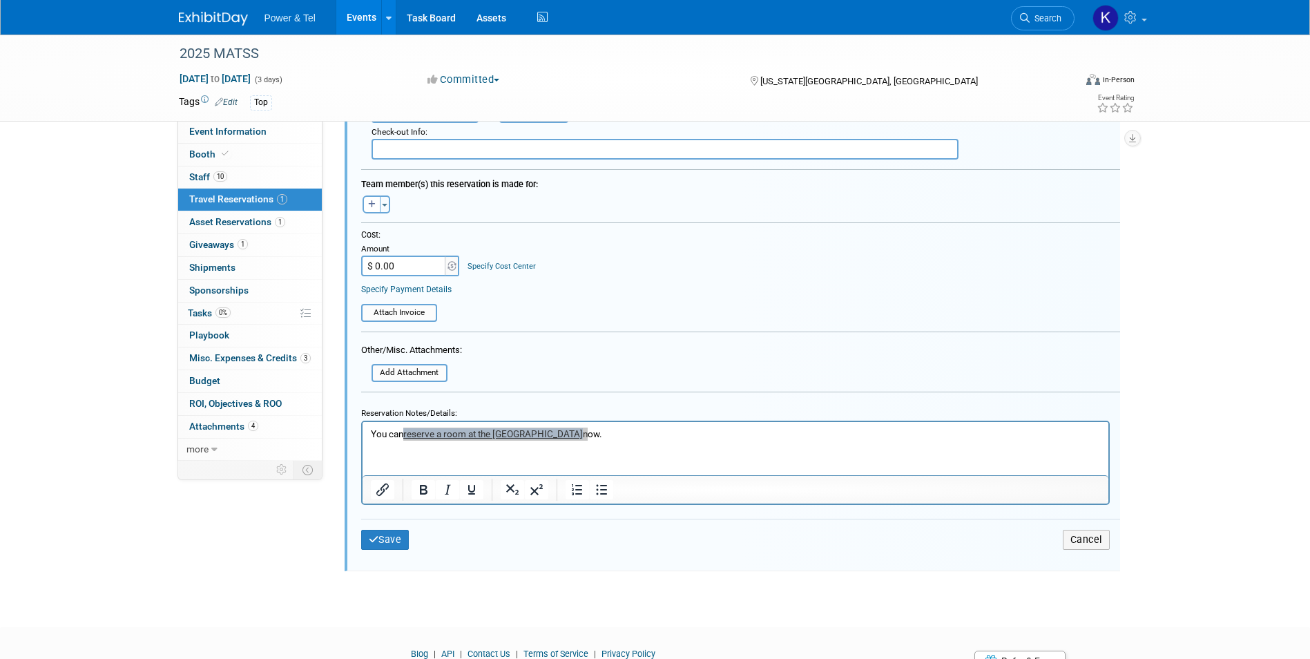
click at [470, 581] on div "2025 MATSS Oct 13, 2025 to Oct 15, 2025 (3 days) Oct 13, 2025 to Oct 15, 2025 C…" at bounding box center [655, 111] width 1310 height 982
click at [388, 531] on button "Save" at bounding box center [385, 540] width 48 height 20
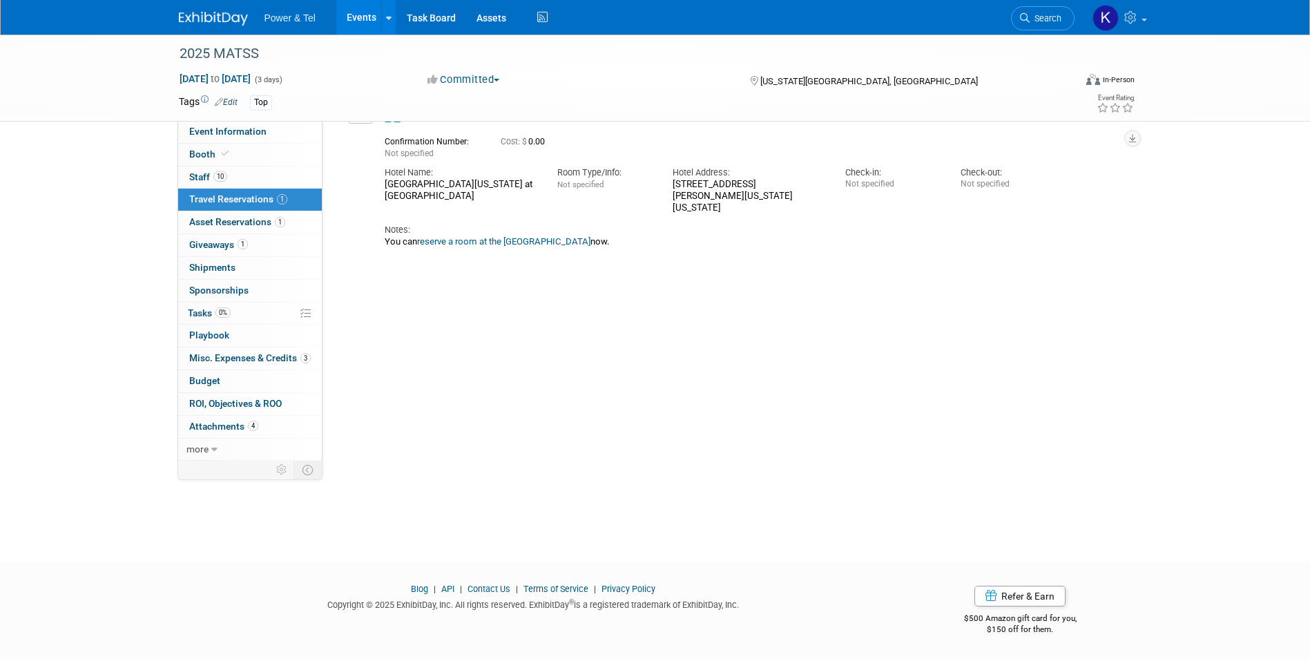
click at [627, 390] on div "Delete Reservation Not specified Cost: $ 0.00 Notes:" at bounding box center [732, 301] width 779 height 414
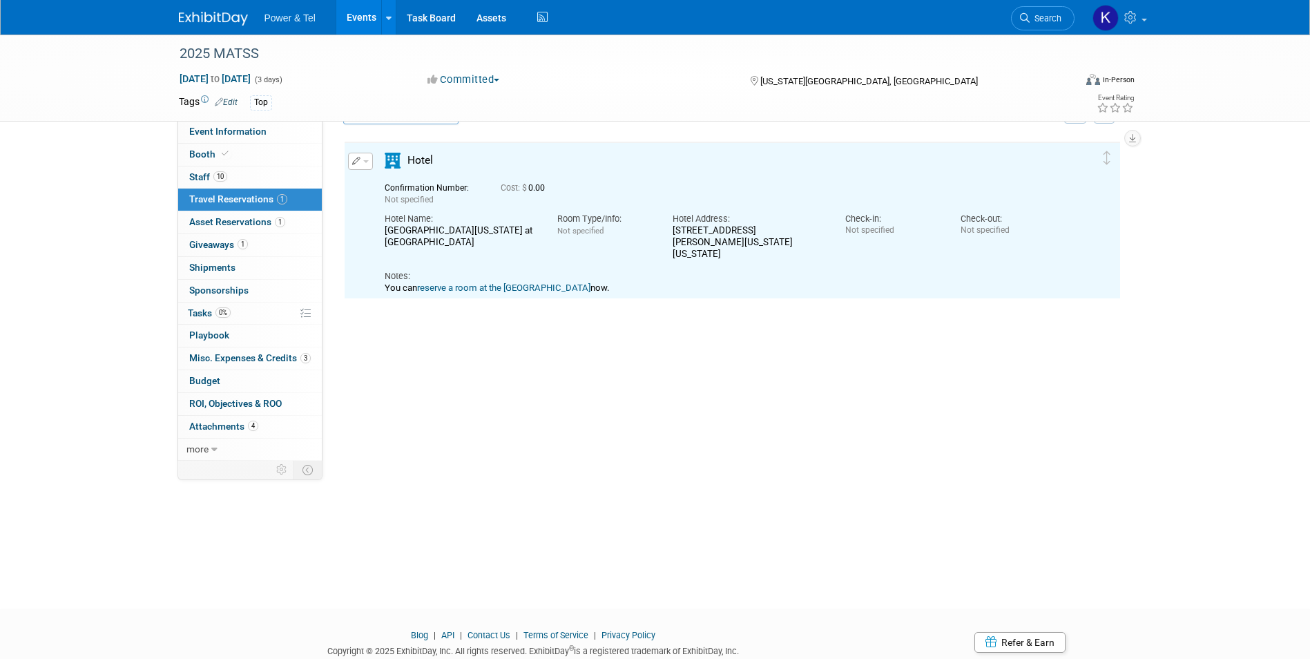
scroll to position [24, 0]
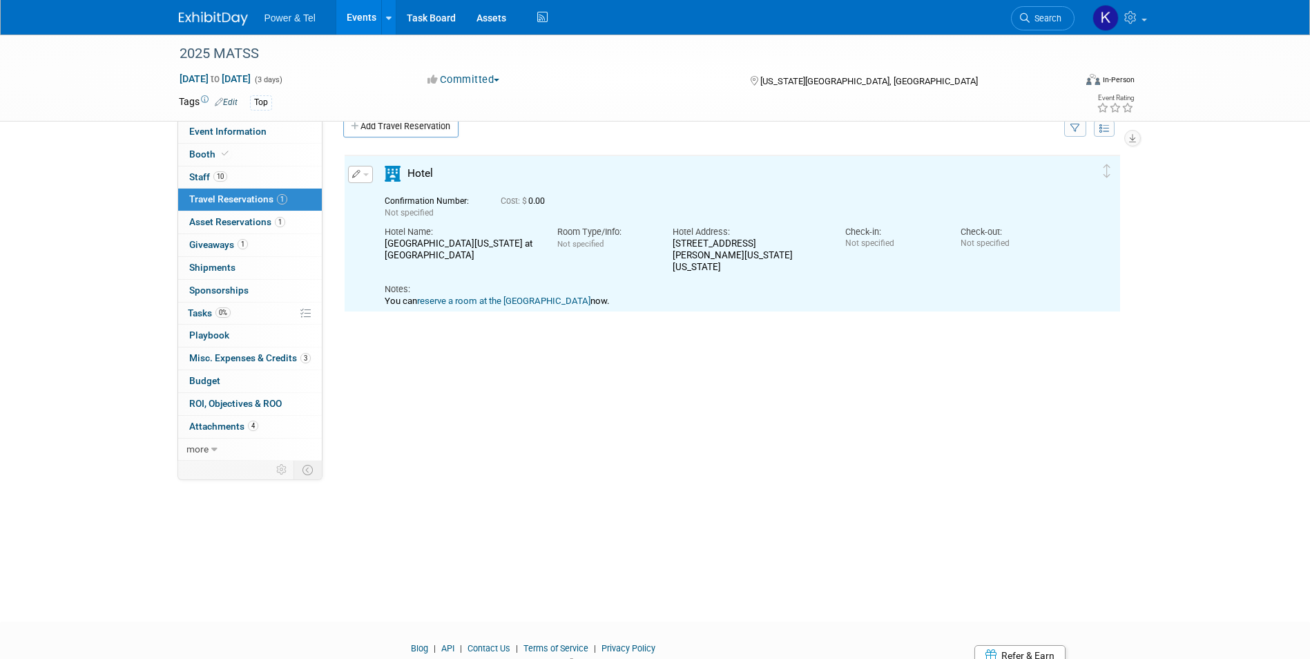
click at [494, 296] on link "reserve a room at the conference hotel" at bounding box center [503, 301] width 173 height 10
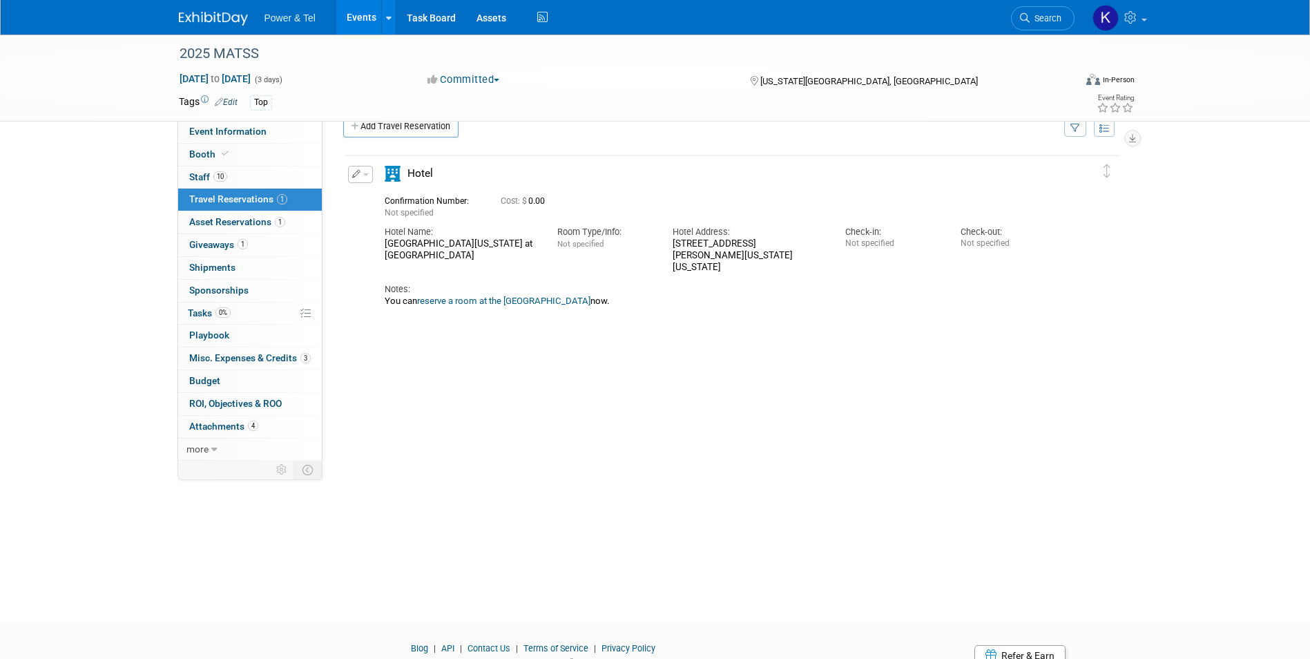
click at [501, 419] on div "Delete Reservation Not specified Cost: $ 0.00 Notes:" at bounding box center [732, 360] width 779 height 414
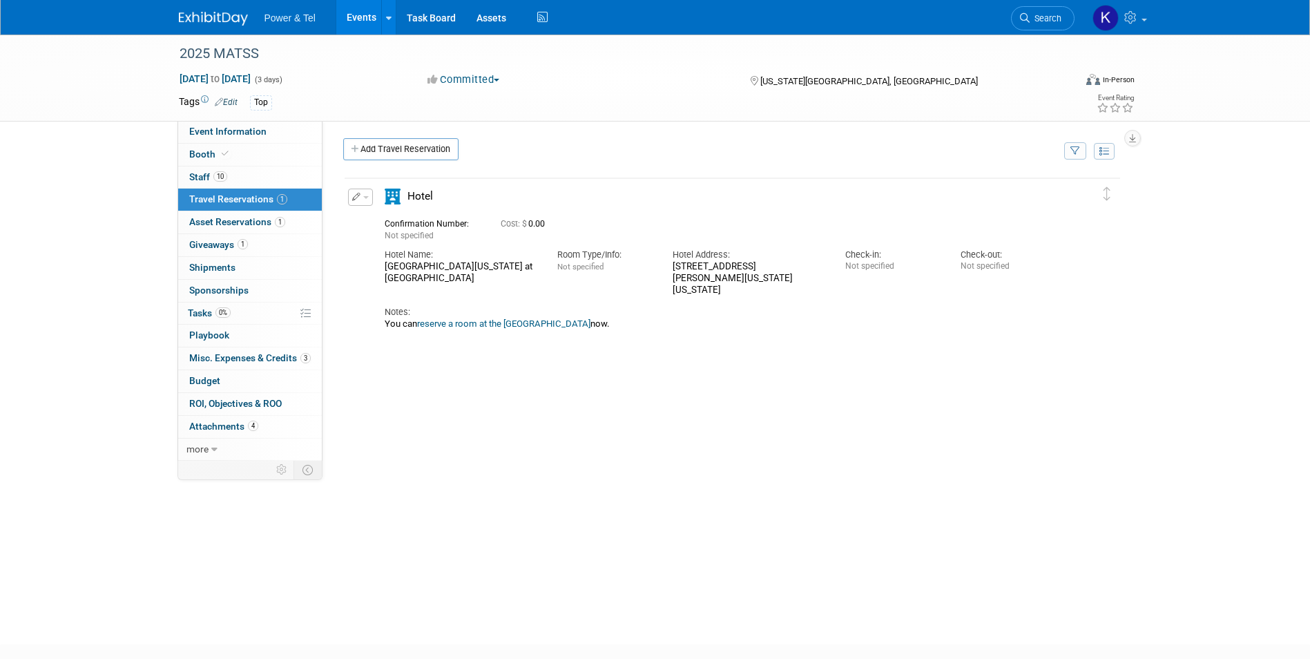
scroll to position [0, 0]
click at [513, 474] on div "Delete Reservation Not specified Cost: $ 0.00 Notes:" at bounding box center [732, 385] width 779 height 414
click at [202, 126] on span "Event Information" at bounding box center [227, 131] width 77 height 11
select select "Trade Show"
select select "Central"
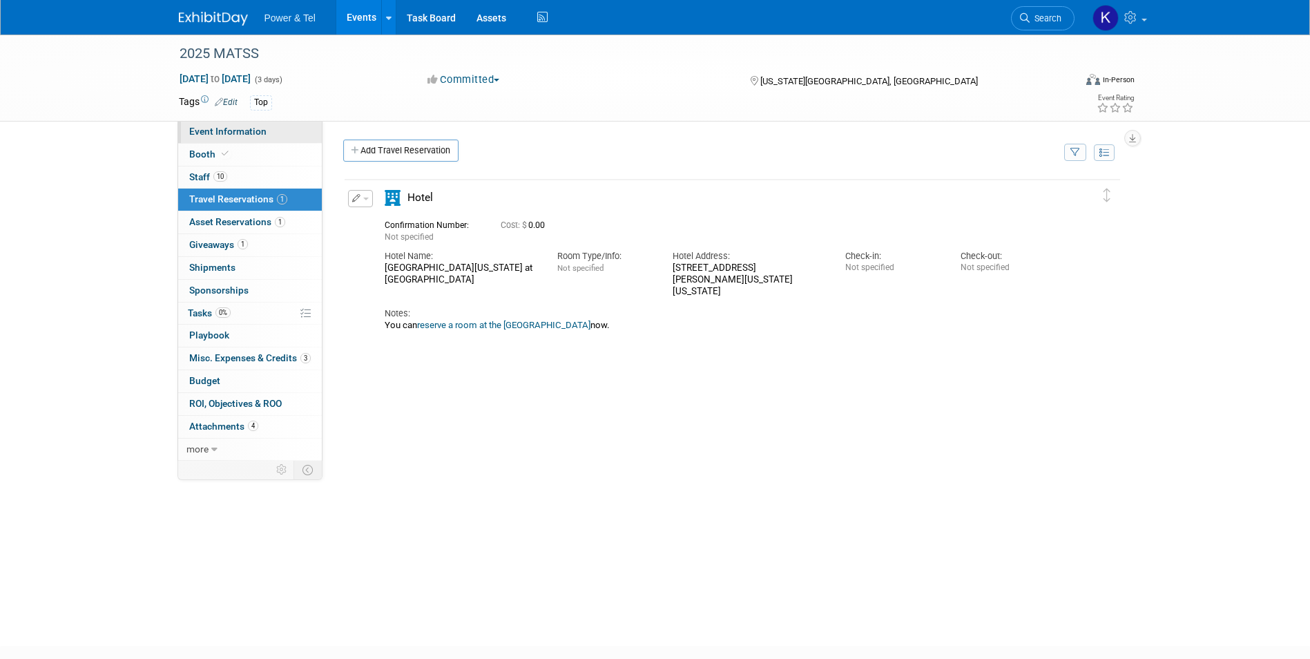
select select "Yes"
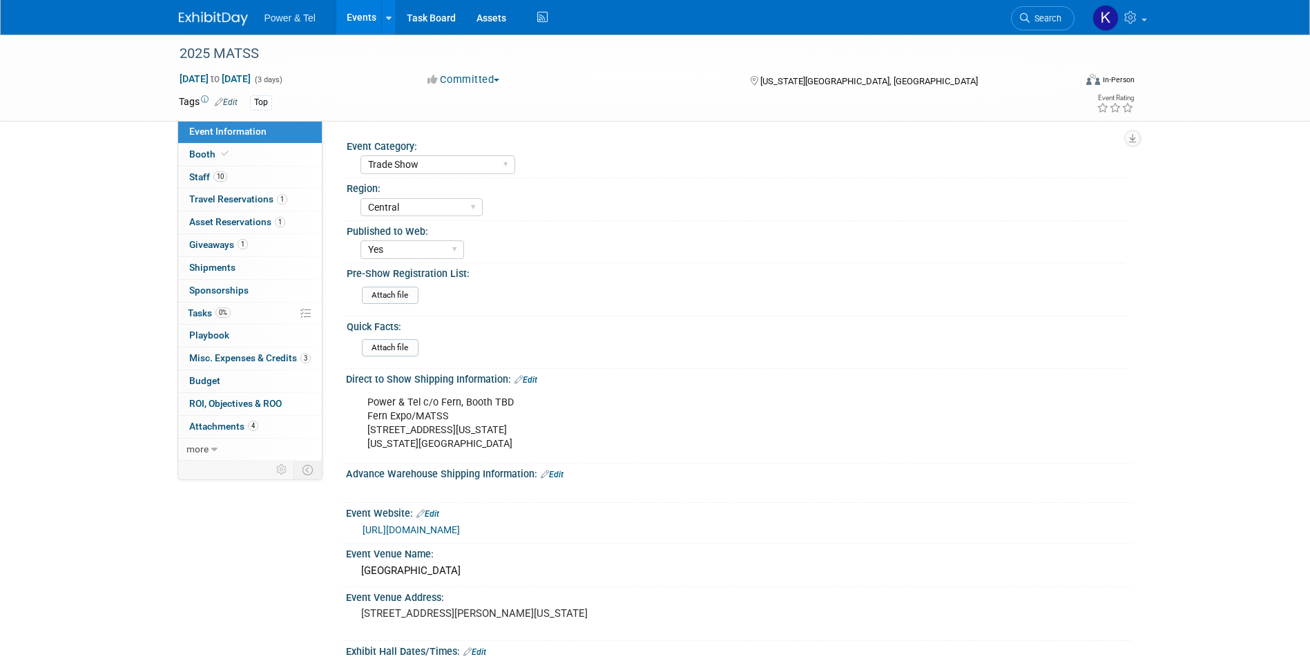
click at [526, 380] on link "Edit" at bounding box center [526, 380] width 23 height 10
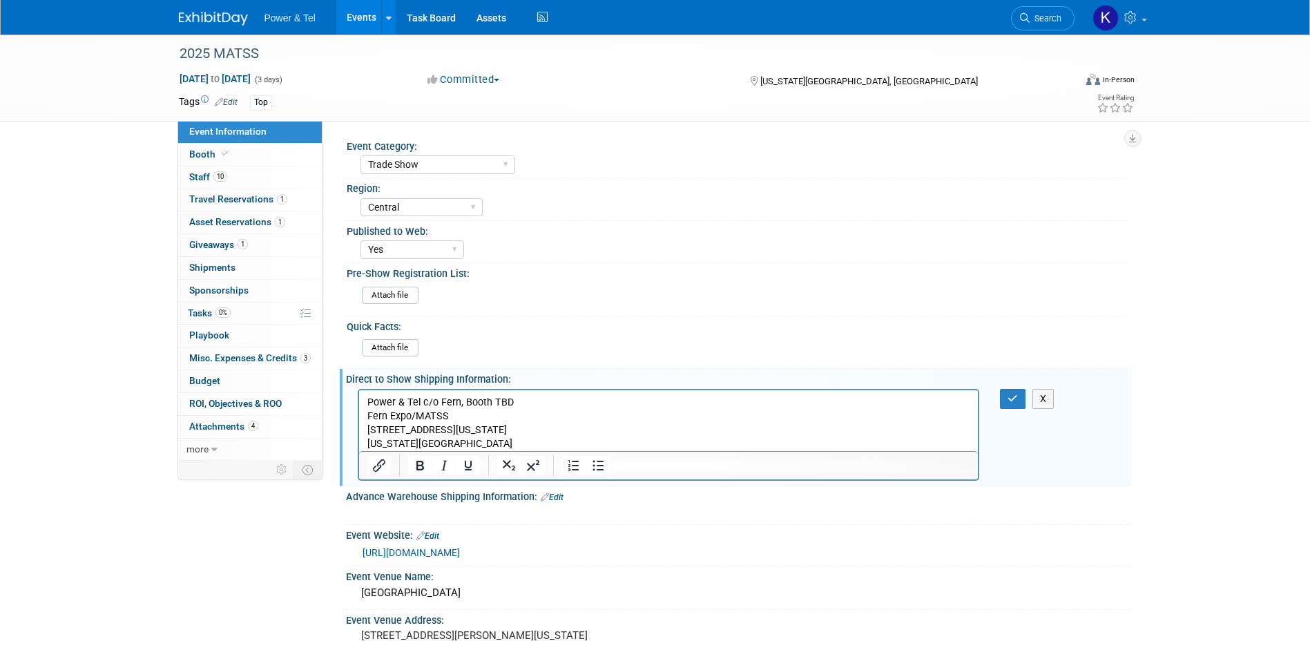
click at [499, 401] on p "Power & Tel c/o Fern, Booth TBD Fern Expo/MATSS 751 Wyoming Street Kansas City,…" at bounding box center [669, 422] width 604 height 55
drag, startPoint x: 1006, startPoint y: 394, endPoint x: 770, endPoint y: 609, distance: 319.8
click at [1007, 394] on button "button" at bounding box center [1013, 399] width 26 height 20
